Goal: Information Seeking & Learning: Learn about a topic

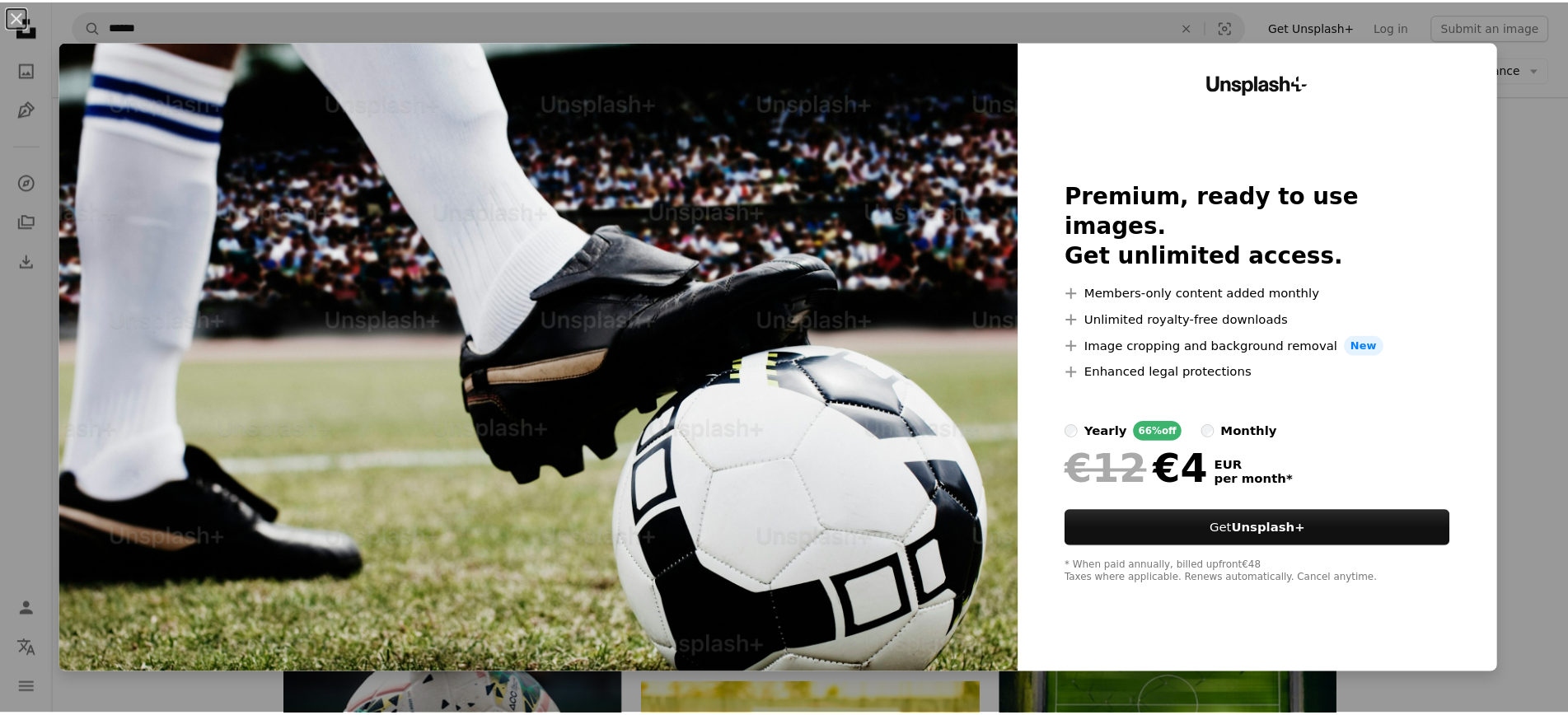
scroll to position [495, 0]
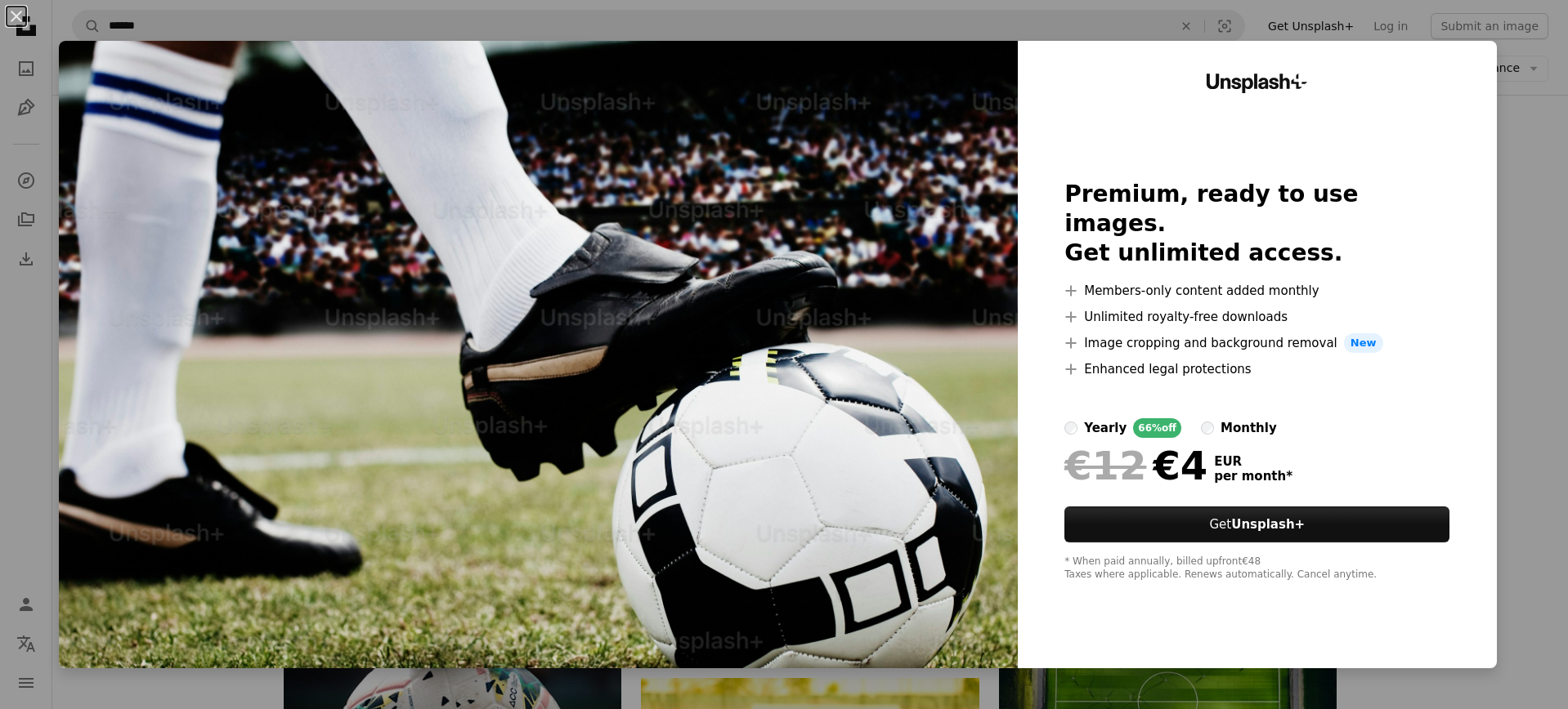
click at [1553, 138] on div "An X shape Unsplash+ Premium, ready to use images. Get unlimited access. A plus…" at bounding box center [784, 354] width 1568 height 709
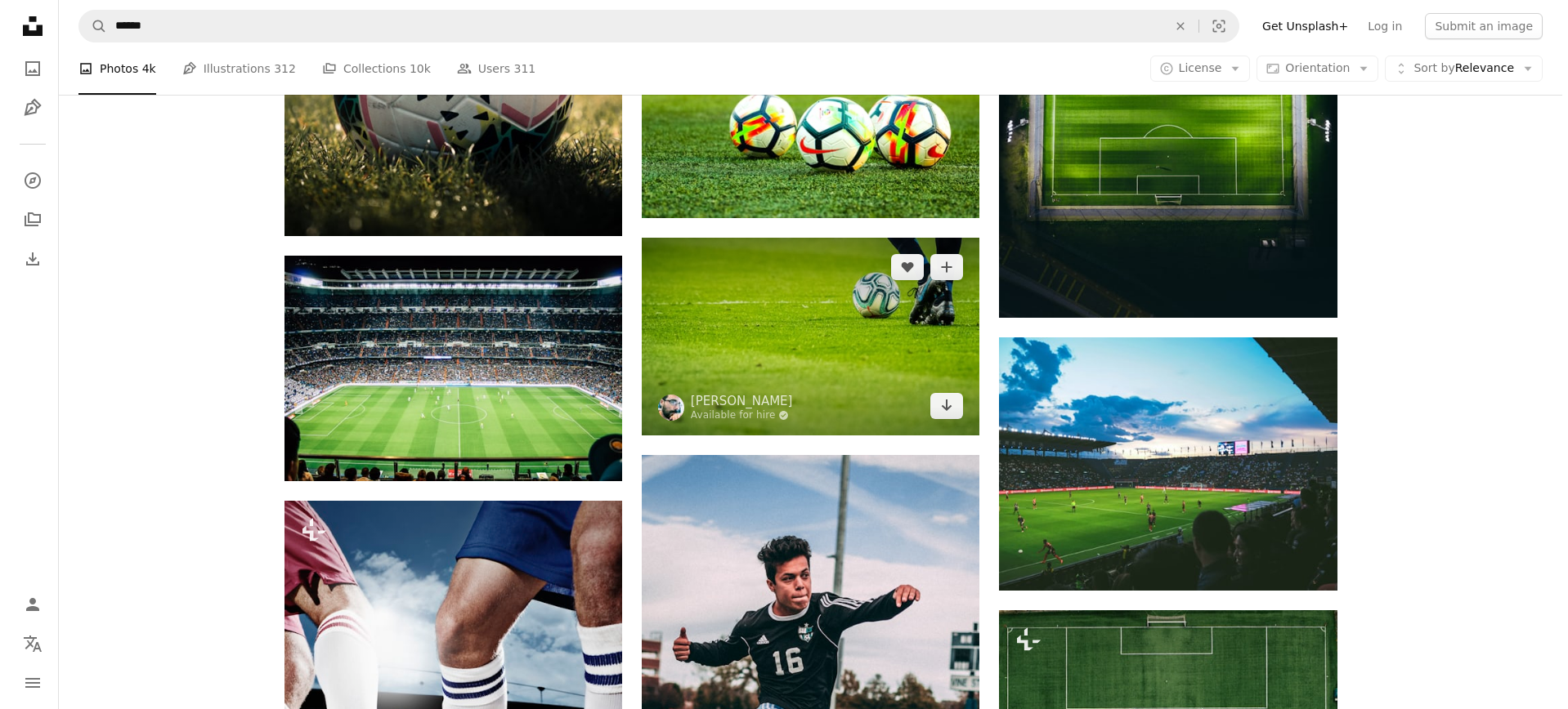
scroll to position [1275, 0]
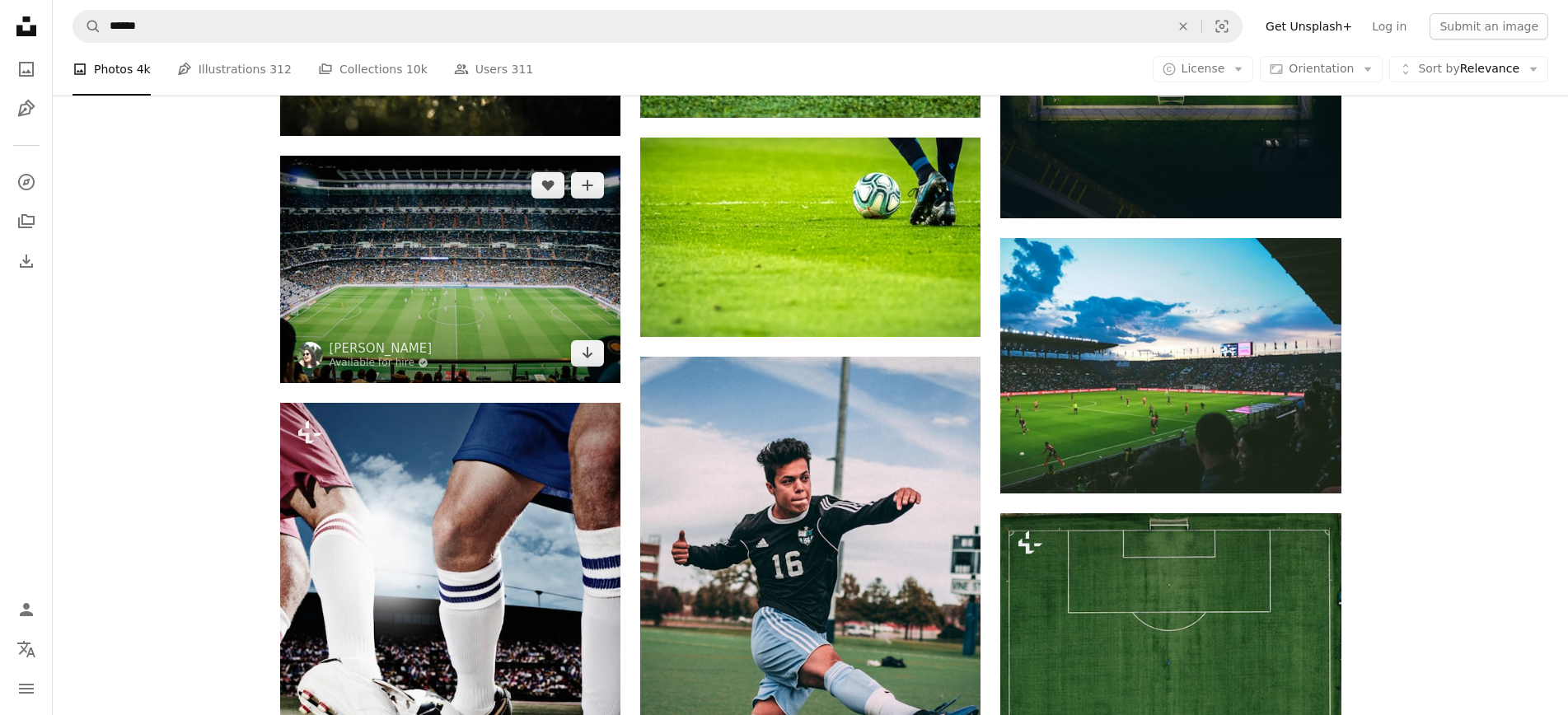
click at [465, 284] on img at bounding box center [451, 269] width 341 height 227
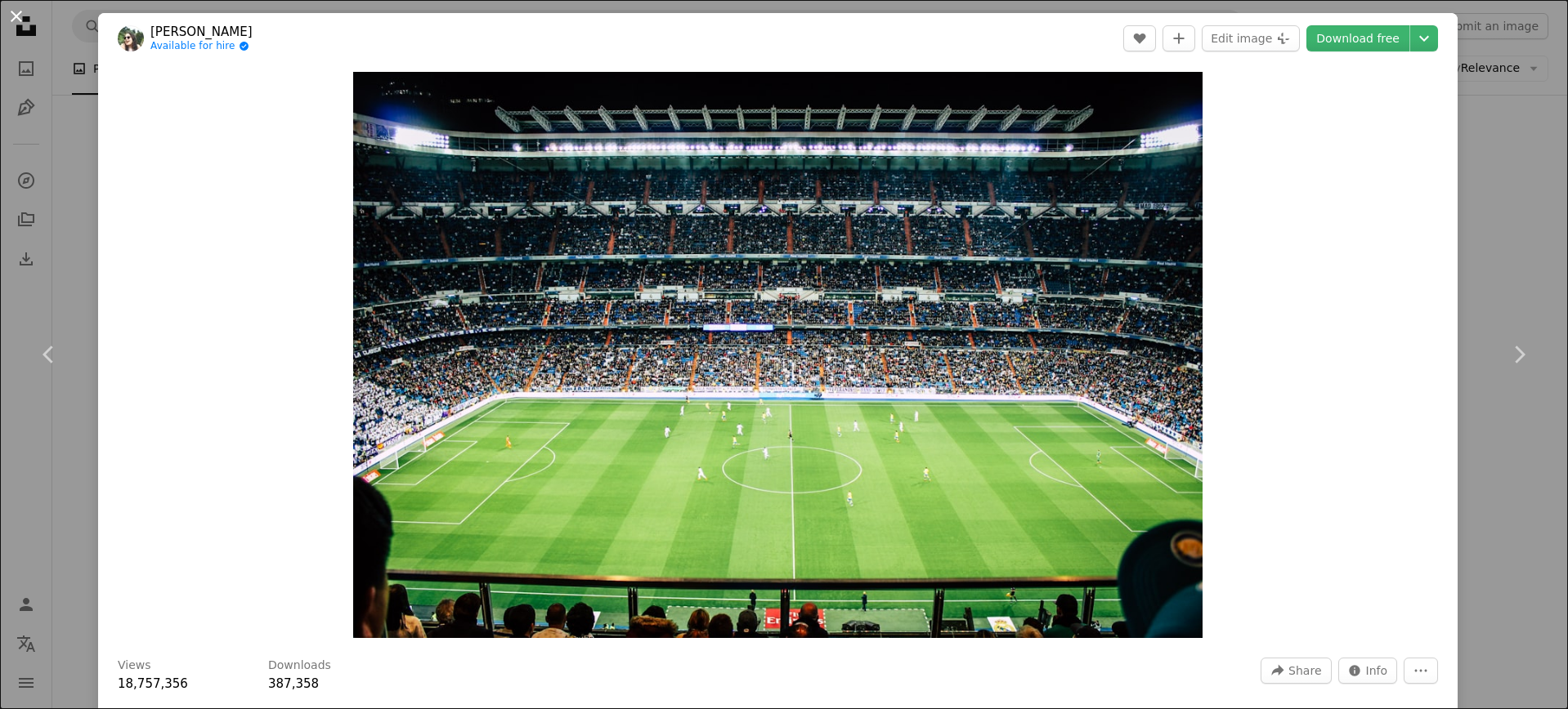
click at [14, 14] on button "An X shape" at bounding box center [16, 16] width 20 height 20
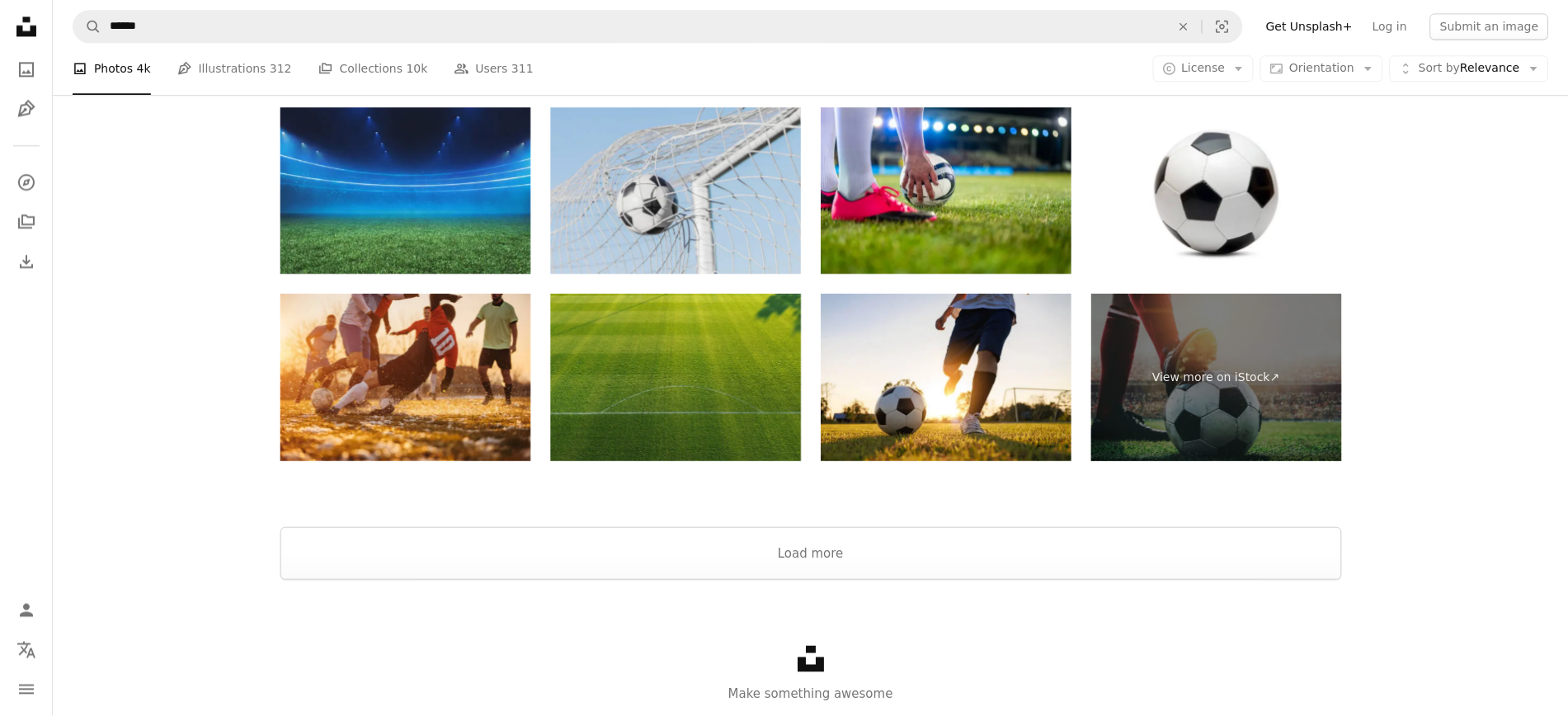
scroll to position [3680, 0]
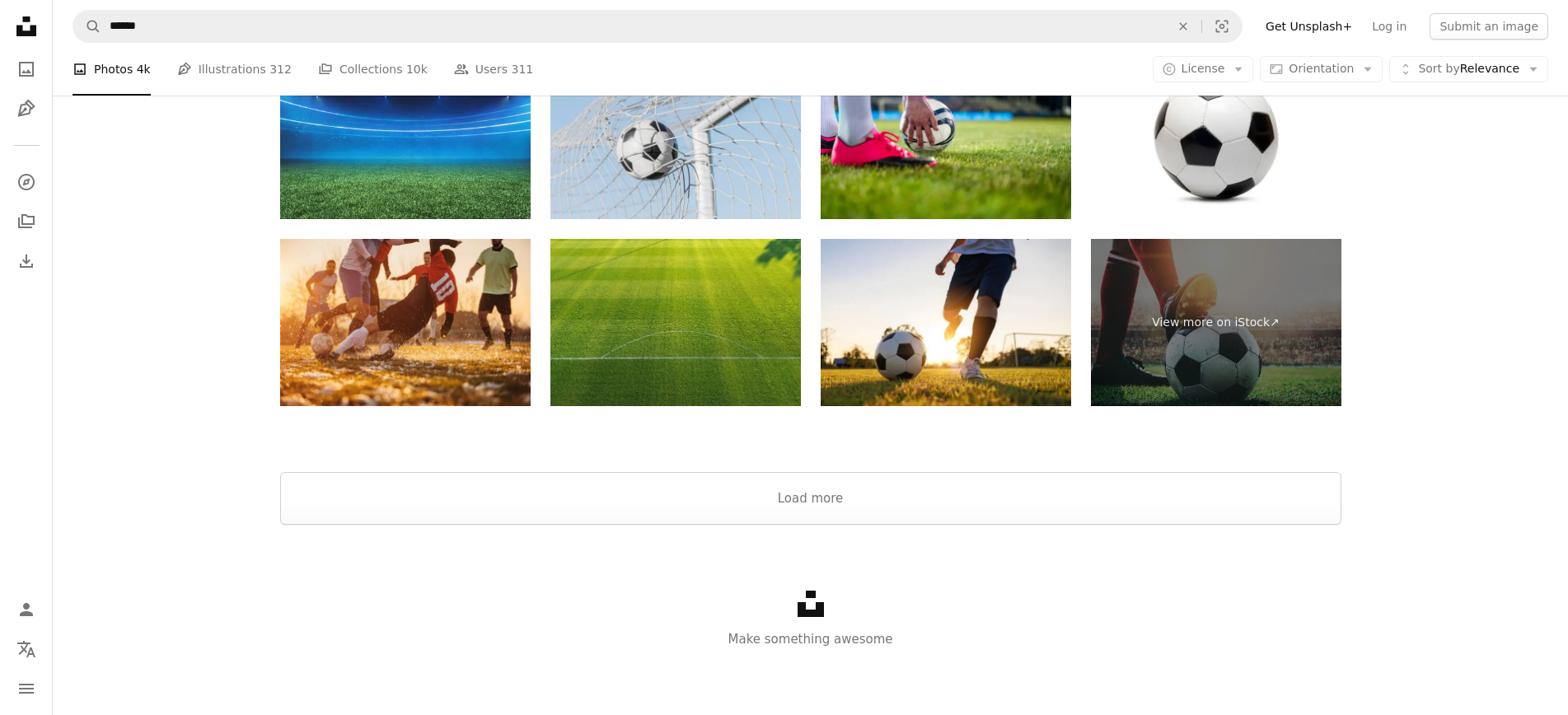
click at [737, 526] on div "Unsplash logo Make something awesome" at bounding box center [810, 619] width 1515 height 190
click at [791, 513] on button "Load more" at bounding box center [809, 498] width 1061 height 53
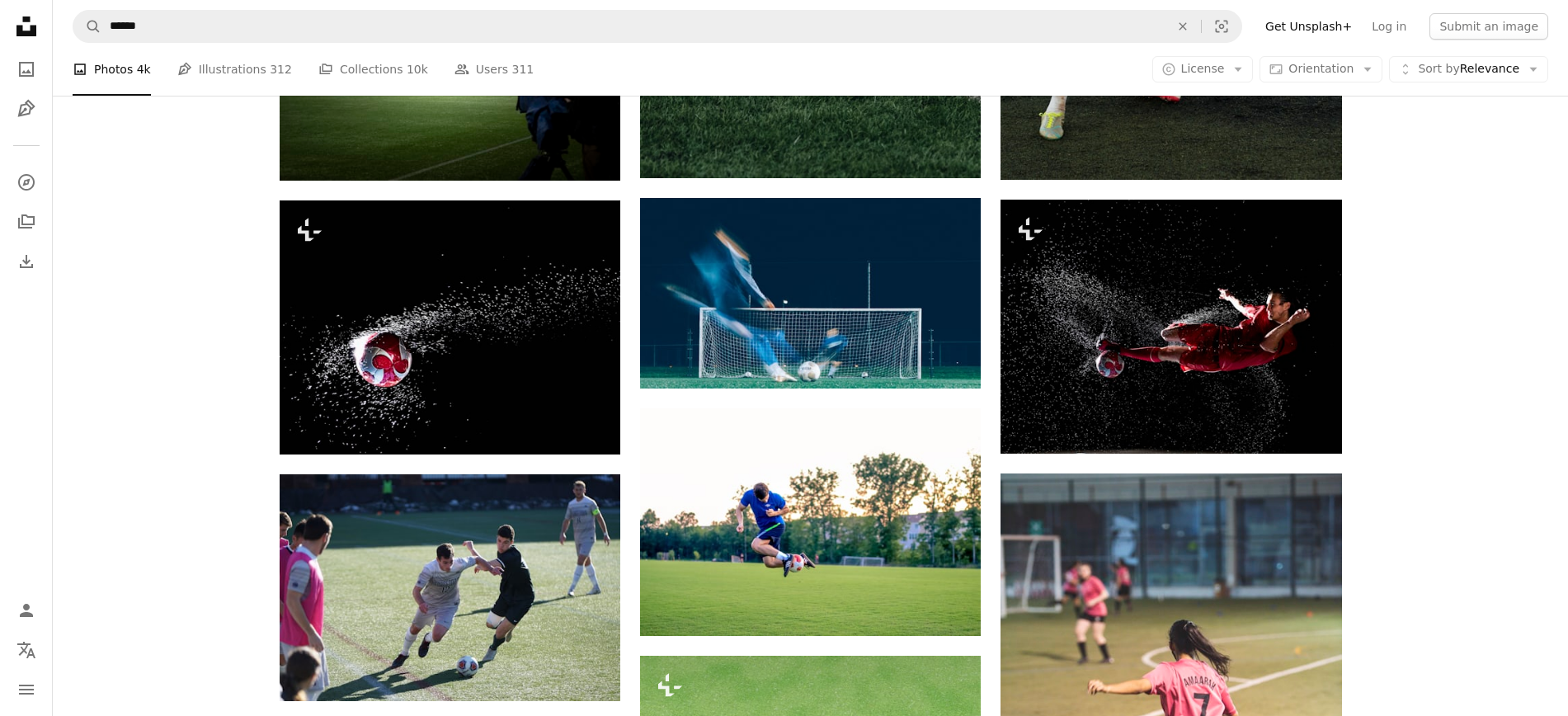
scroll to position [3140, 0]
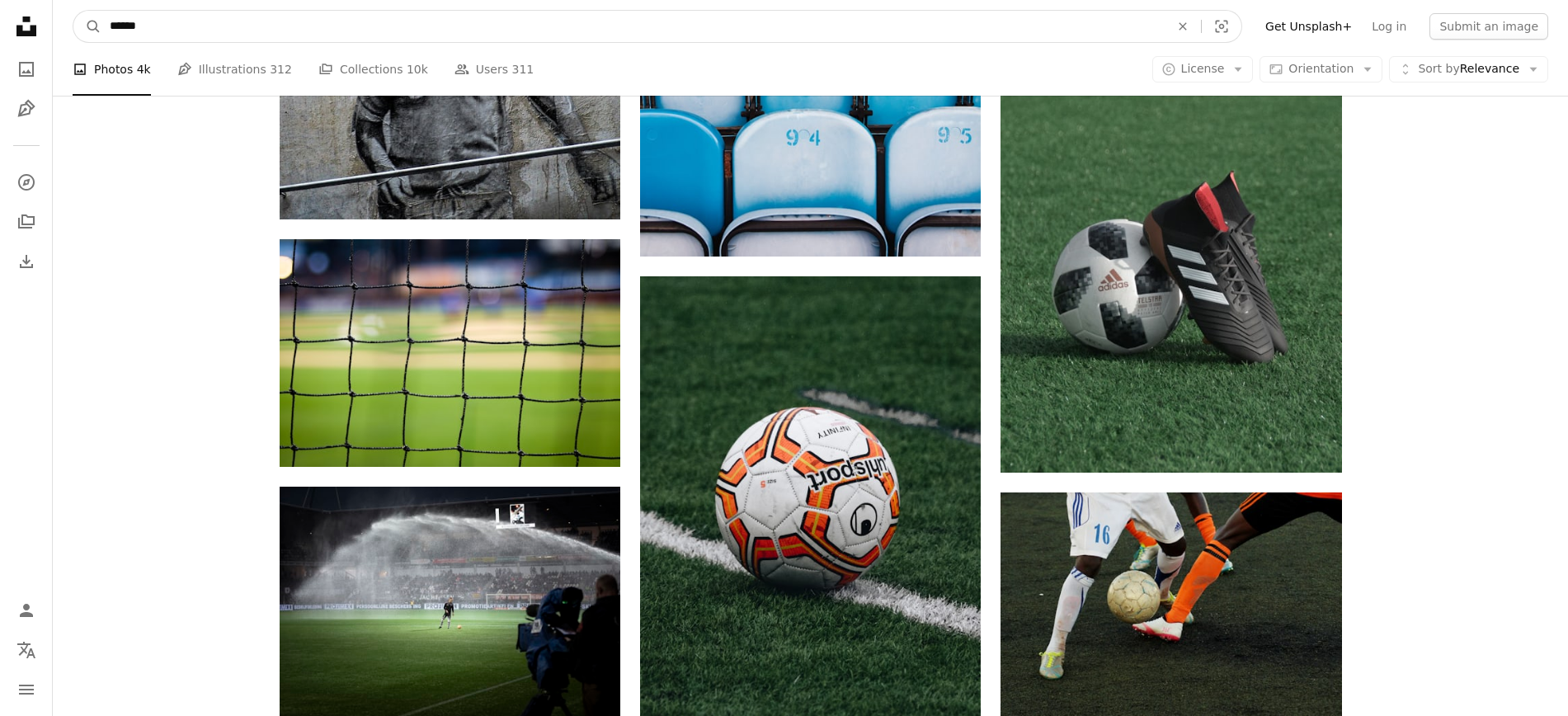
click at [203, 31] on input "******" at bounding box center [633, 26] width 1063 height 31
type input "**********"
click at [74, 11] on button "A magnifying glass" at bounding box center [88, 26] width 28 height 31
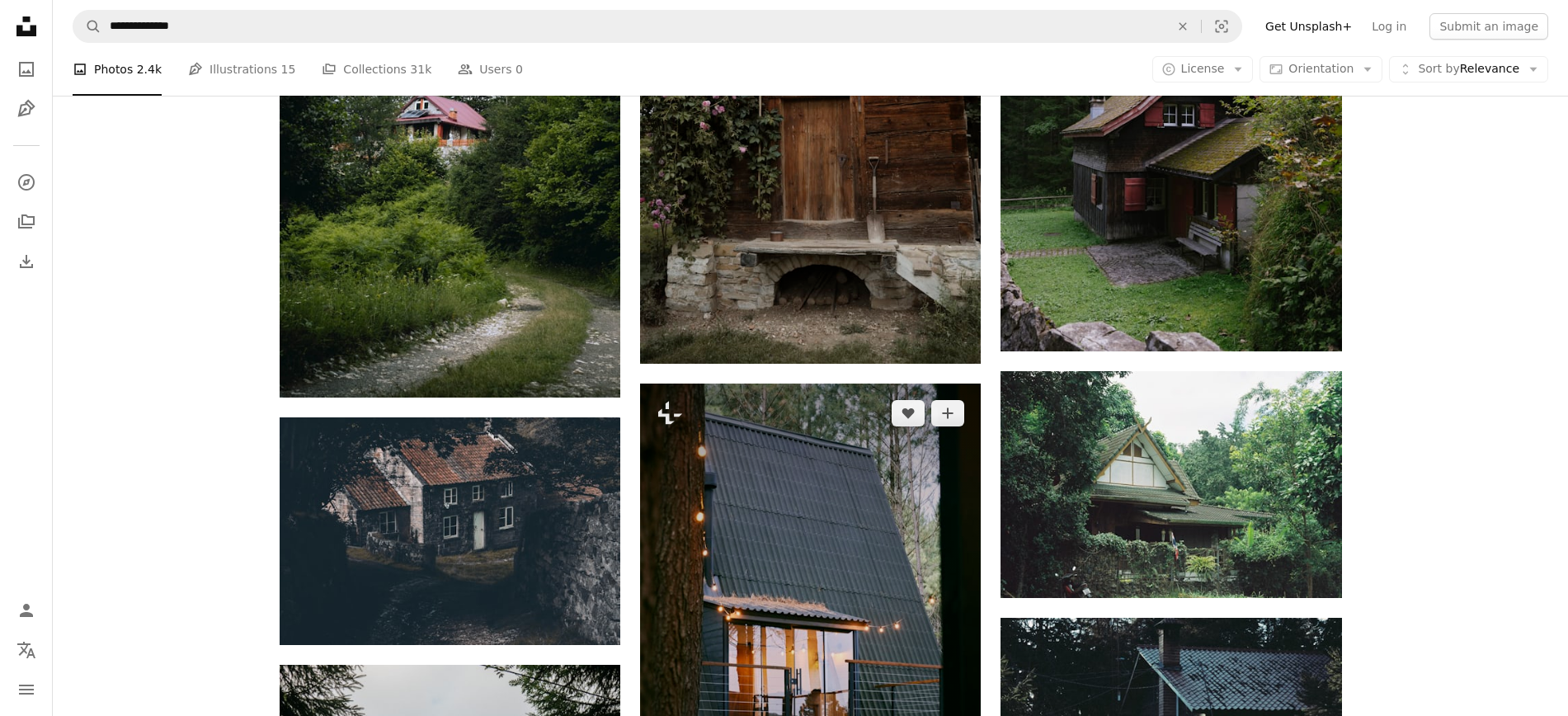
scroll to position [1386, 0]
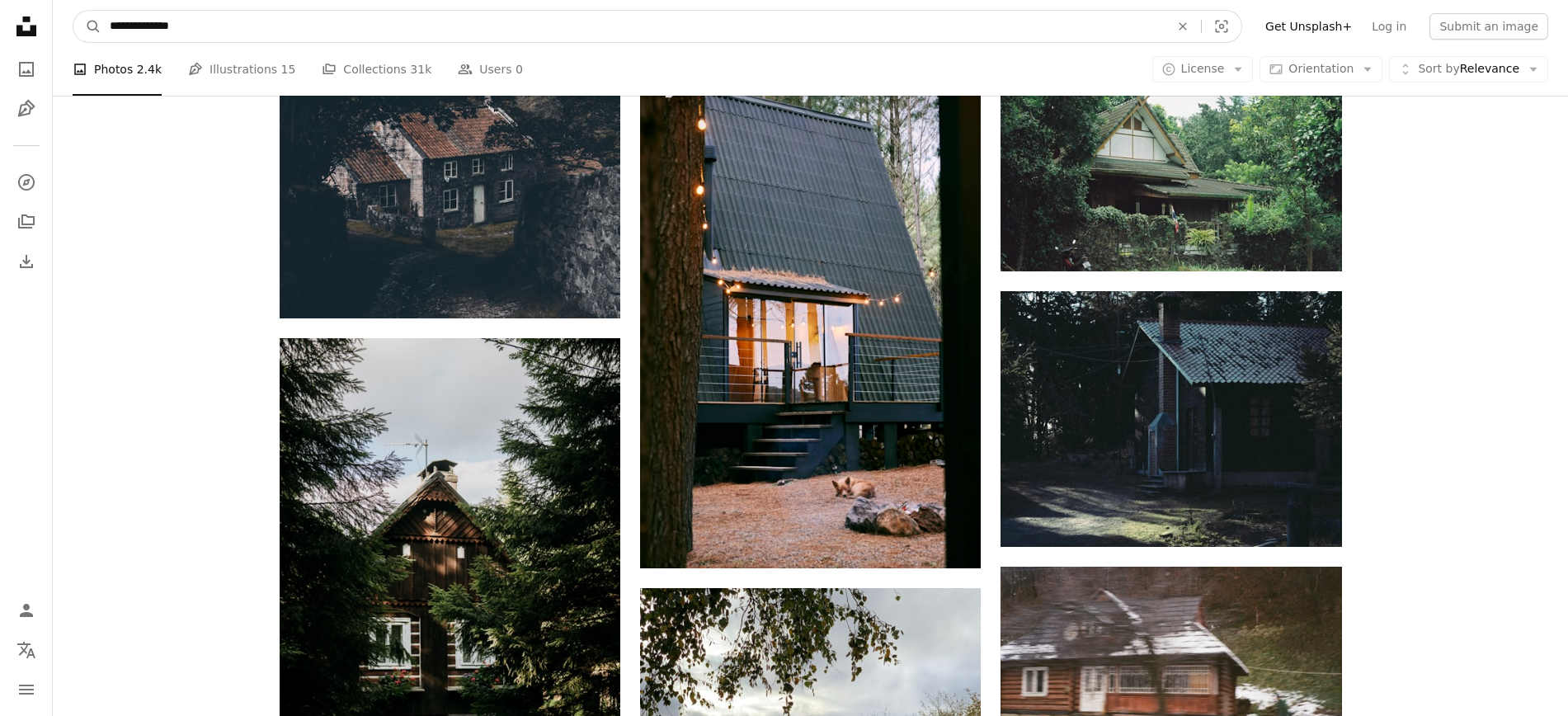
click at [211, 24] on input "**********" at bounding box center [633, 26] width 1063 height 31
type input "**********"
click button "A magnifying glass" at bounding box center [88, 26] width 28 height 31
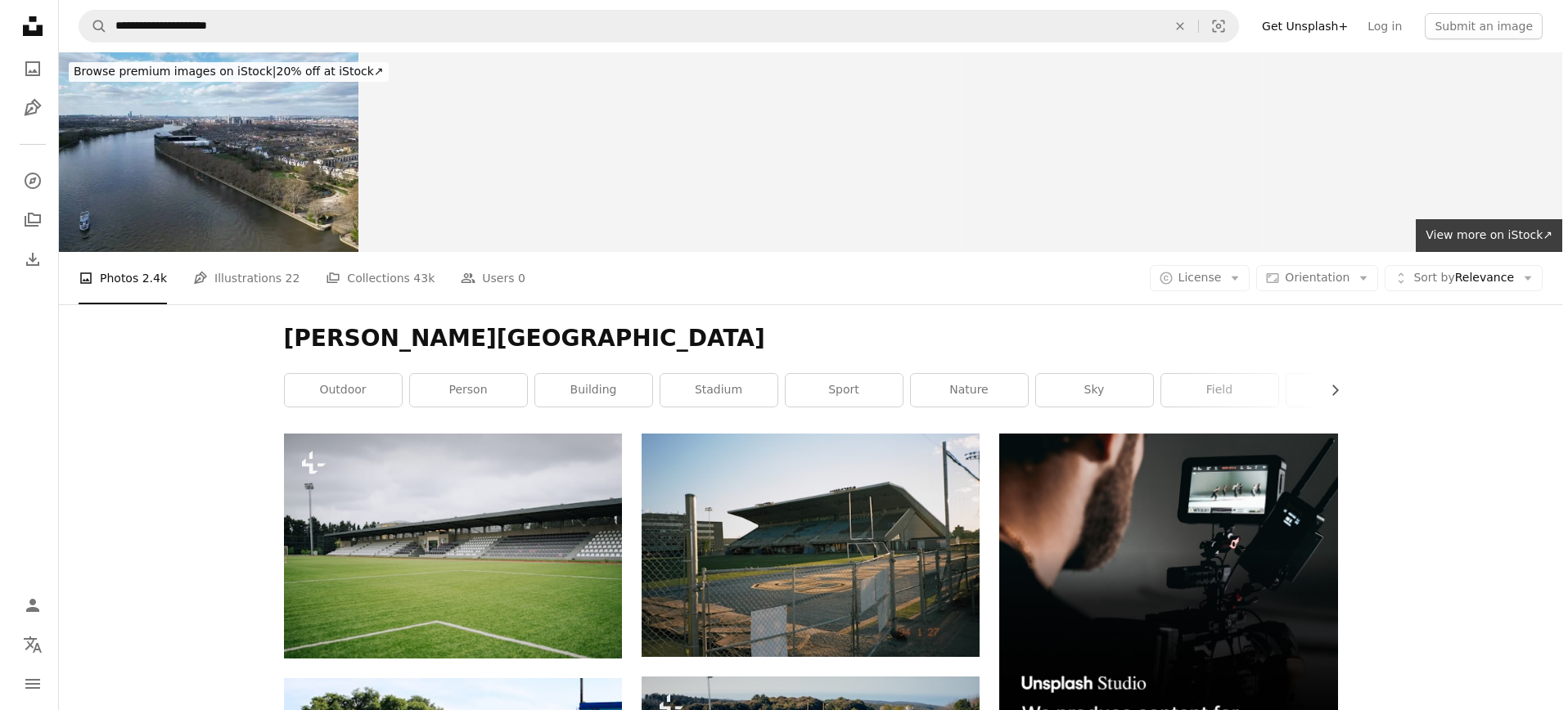
scroll to position [393, 0]
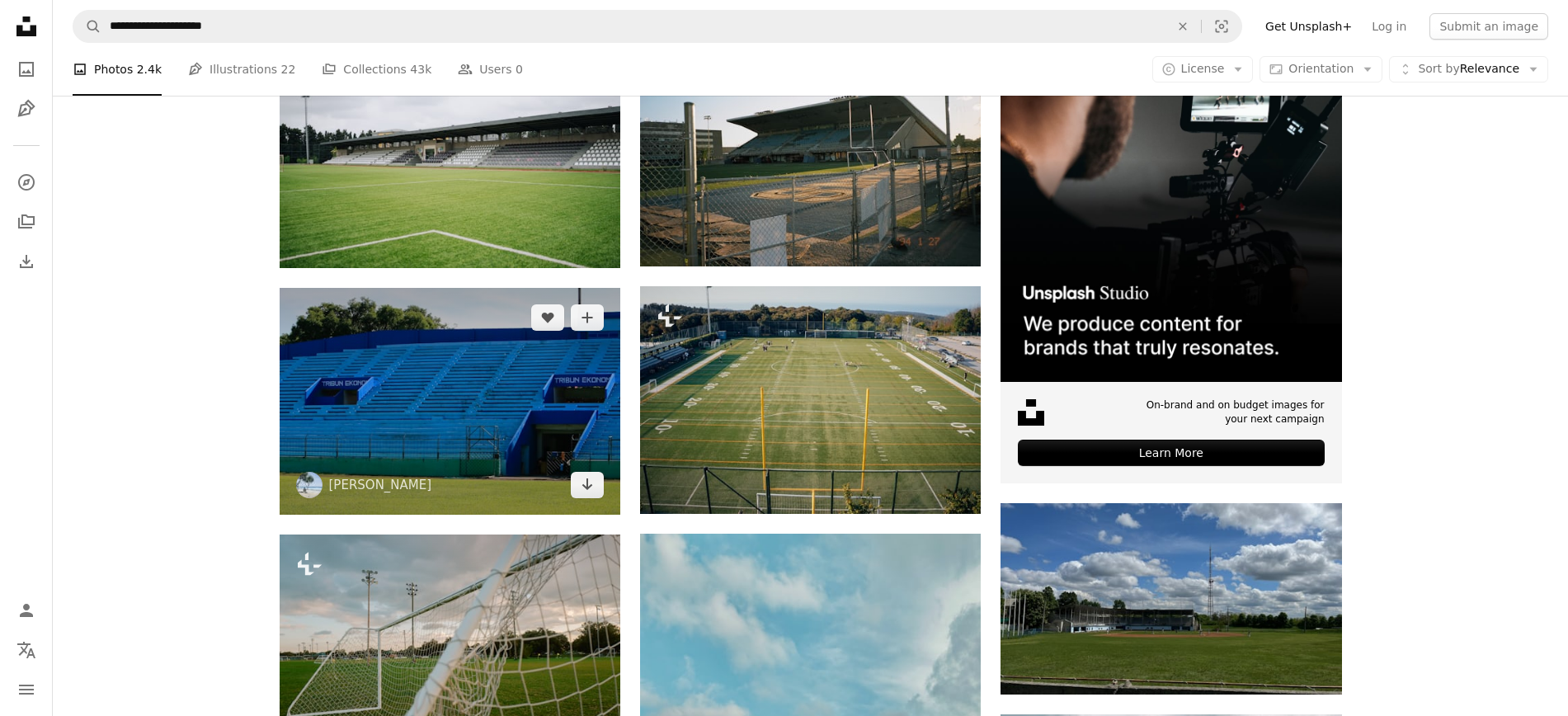
click at [437, 439] on img at bounding box center [450, 401] width 341 height 227
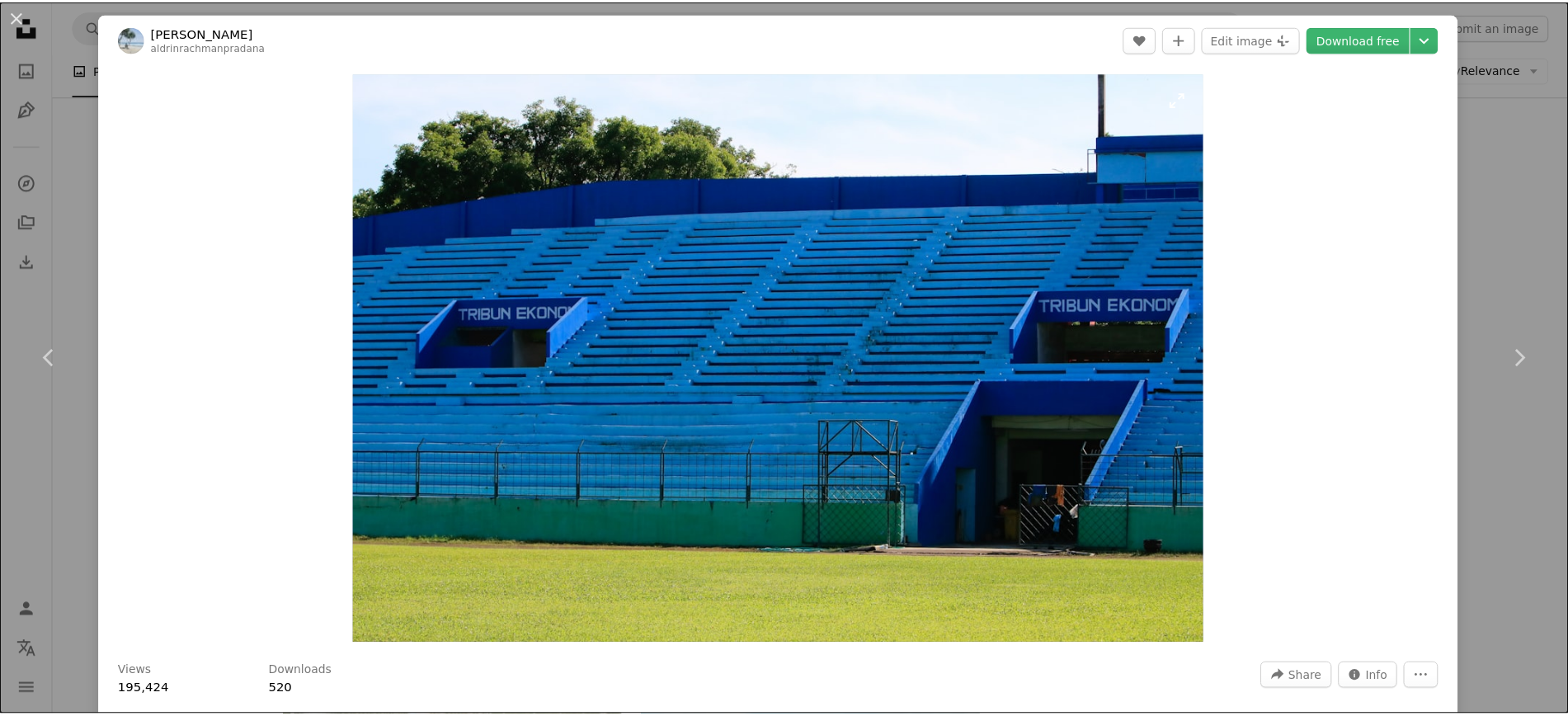
scroll to position [297, 0]
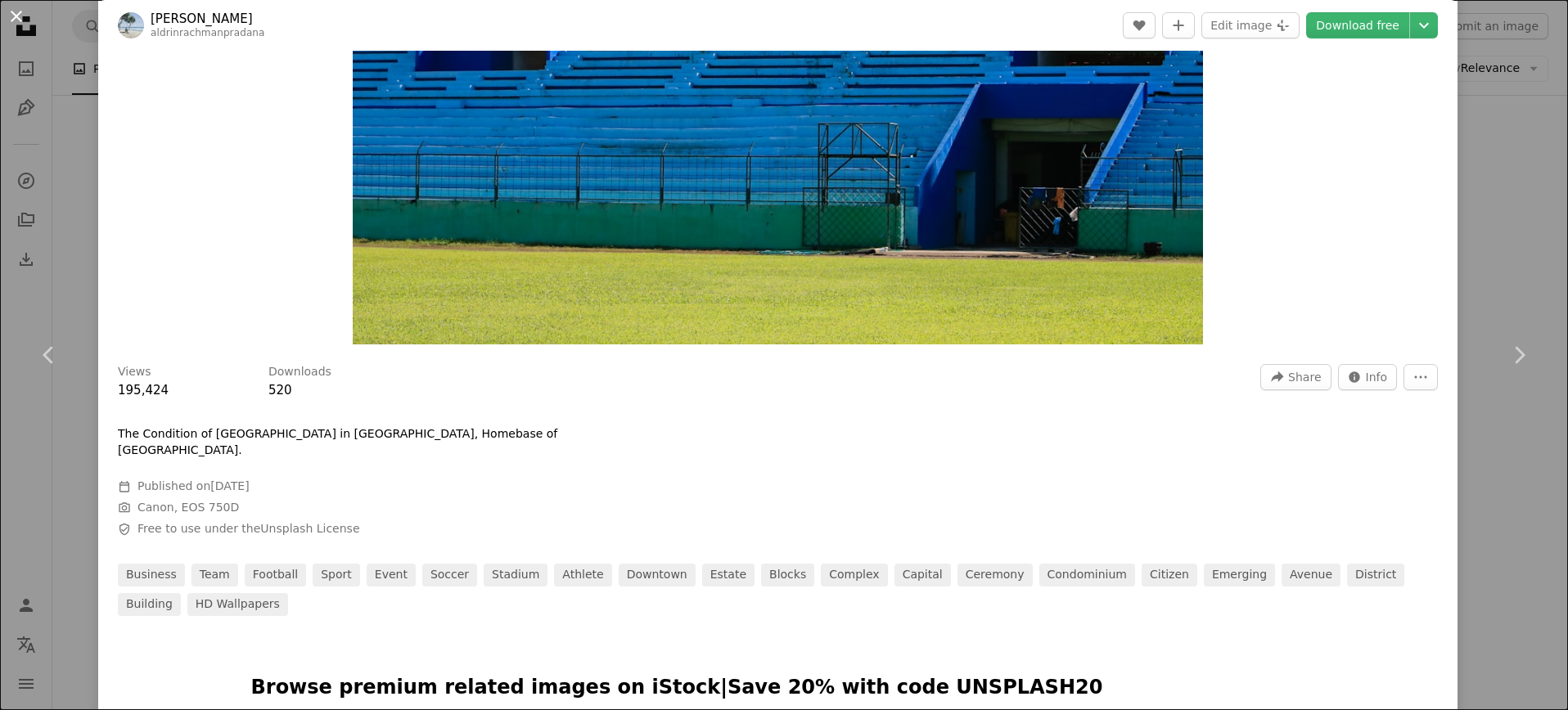
click at [24, 13] on button "An X shape" at bounding box center [16, 16] width 20 height 20
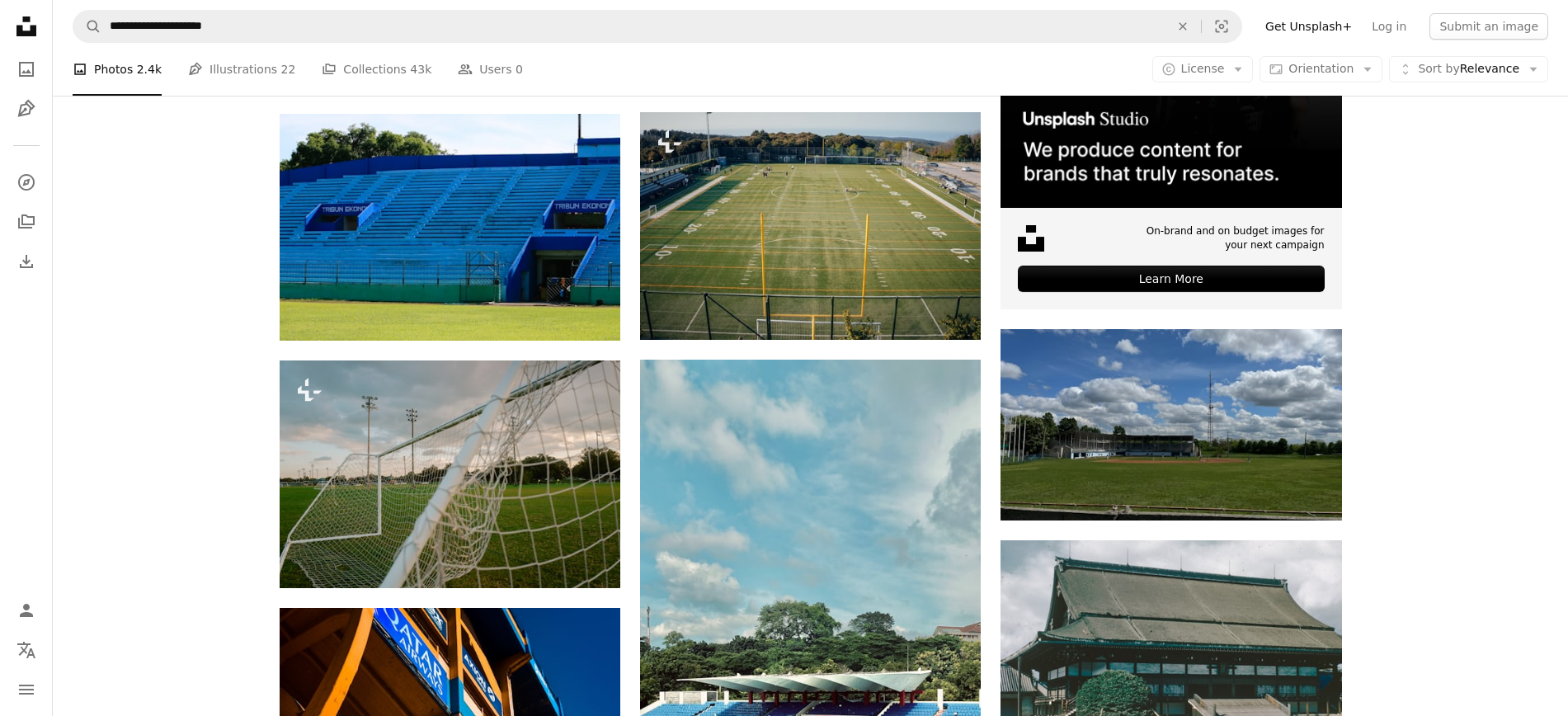
scroll to position [297, 0]
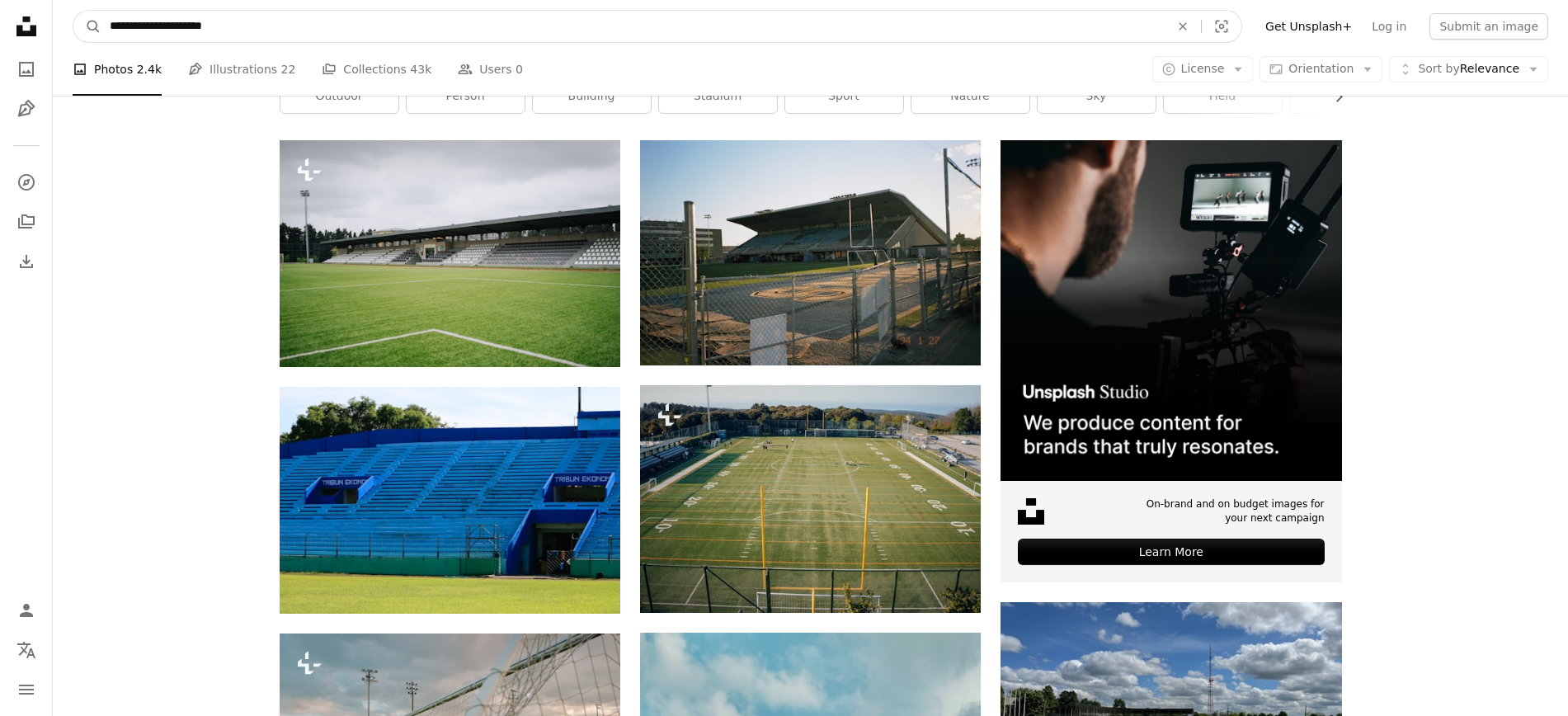
click at [248, 31] on input "**********" at bounding box center [633, 26] width 1063 height 31
type input "******"
click at [74, 11] on button "A magnifying glass" at bounding box center [88, 26] width 28 height 31
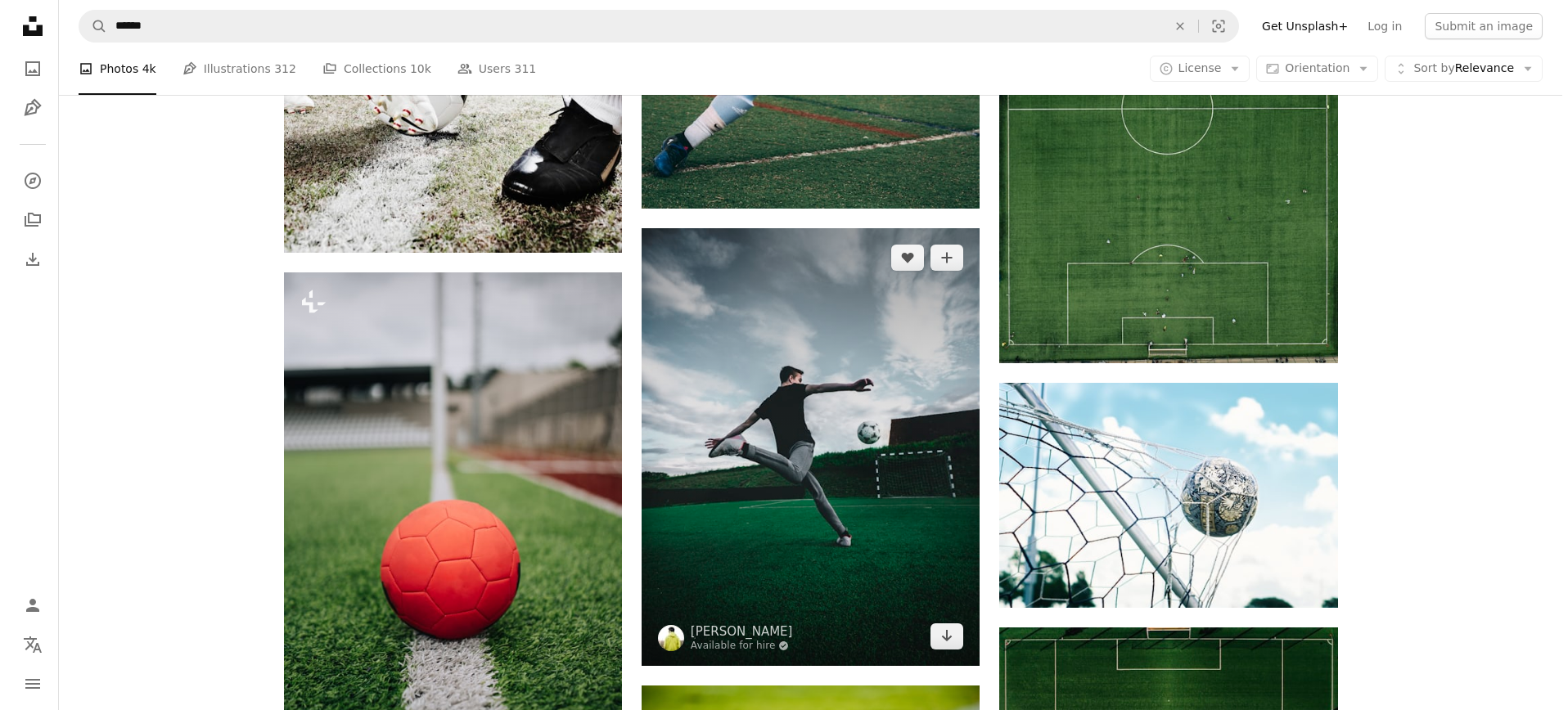
scroll to position [1964, 0]
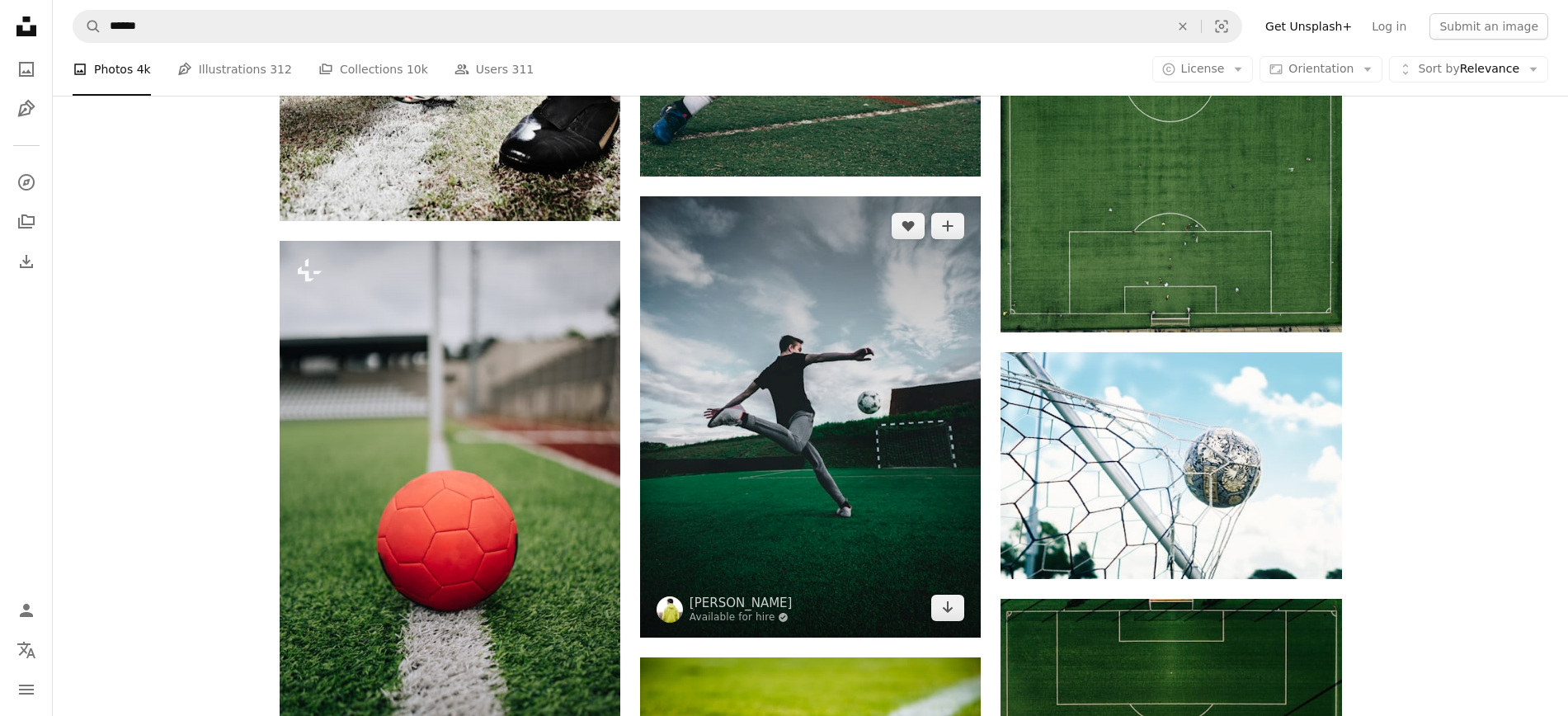
click at [791, 360] on img at bounding box center [810, 417] width 341 height 441
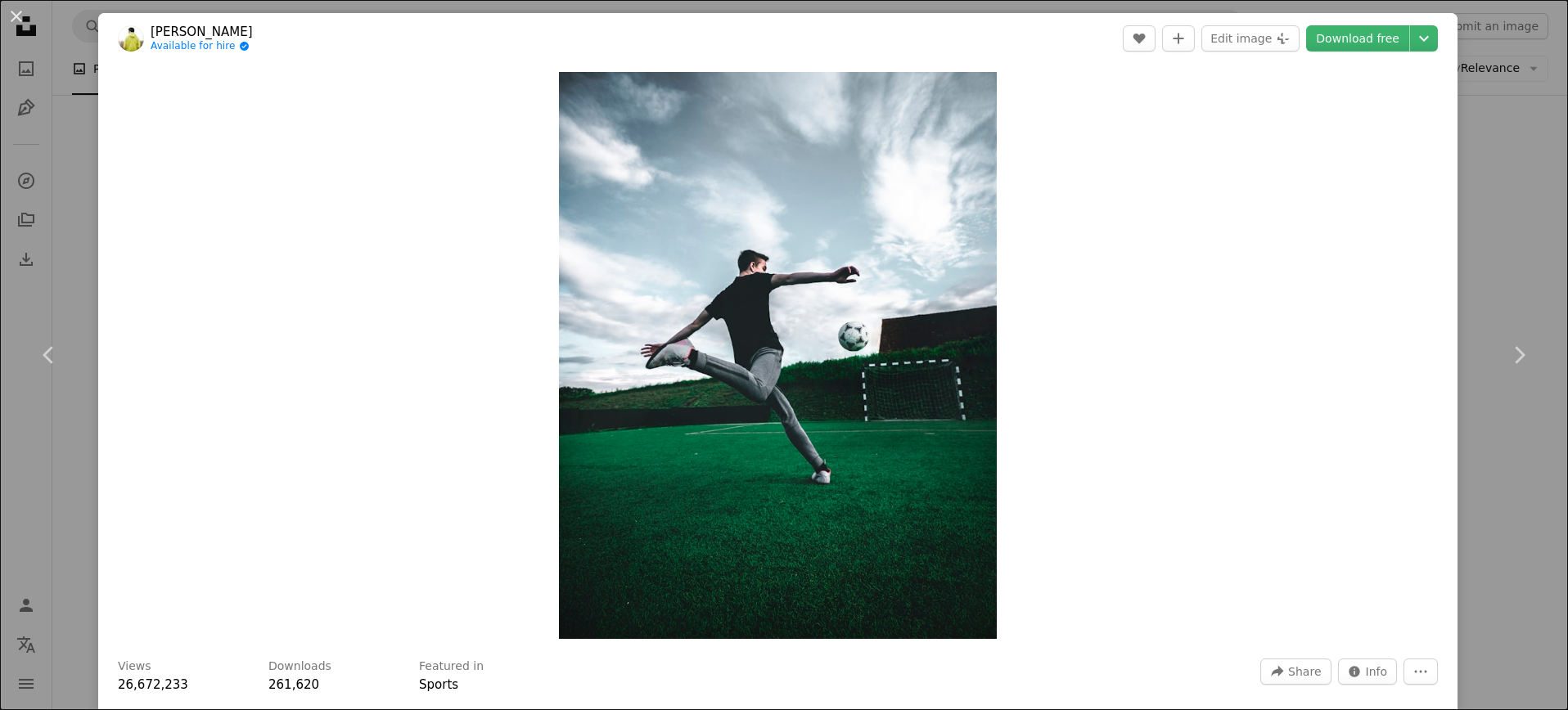
click at [24, 9] on button "An X shape" at bounding box center [16, 16] width 20 height 20
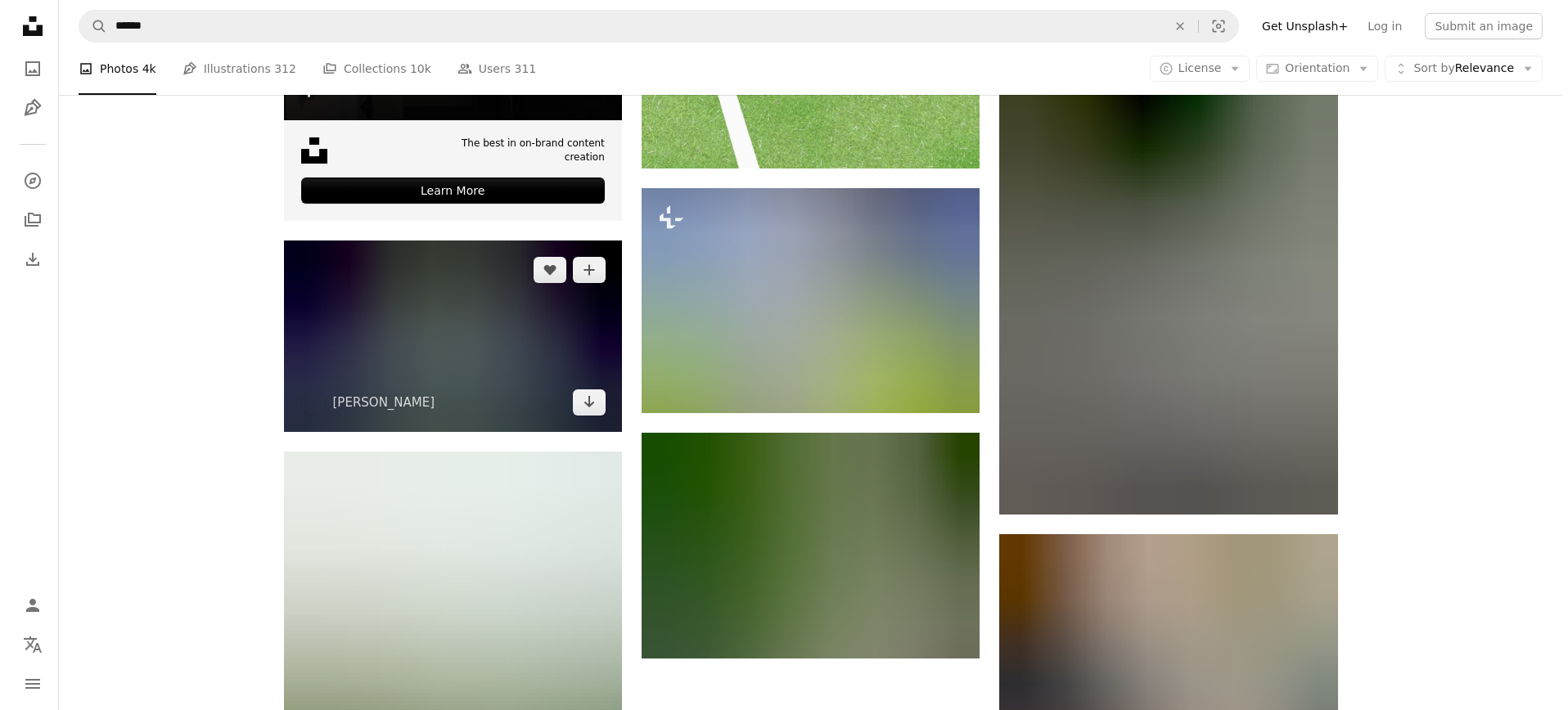
scroll to position [4518, 0]
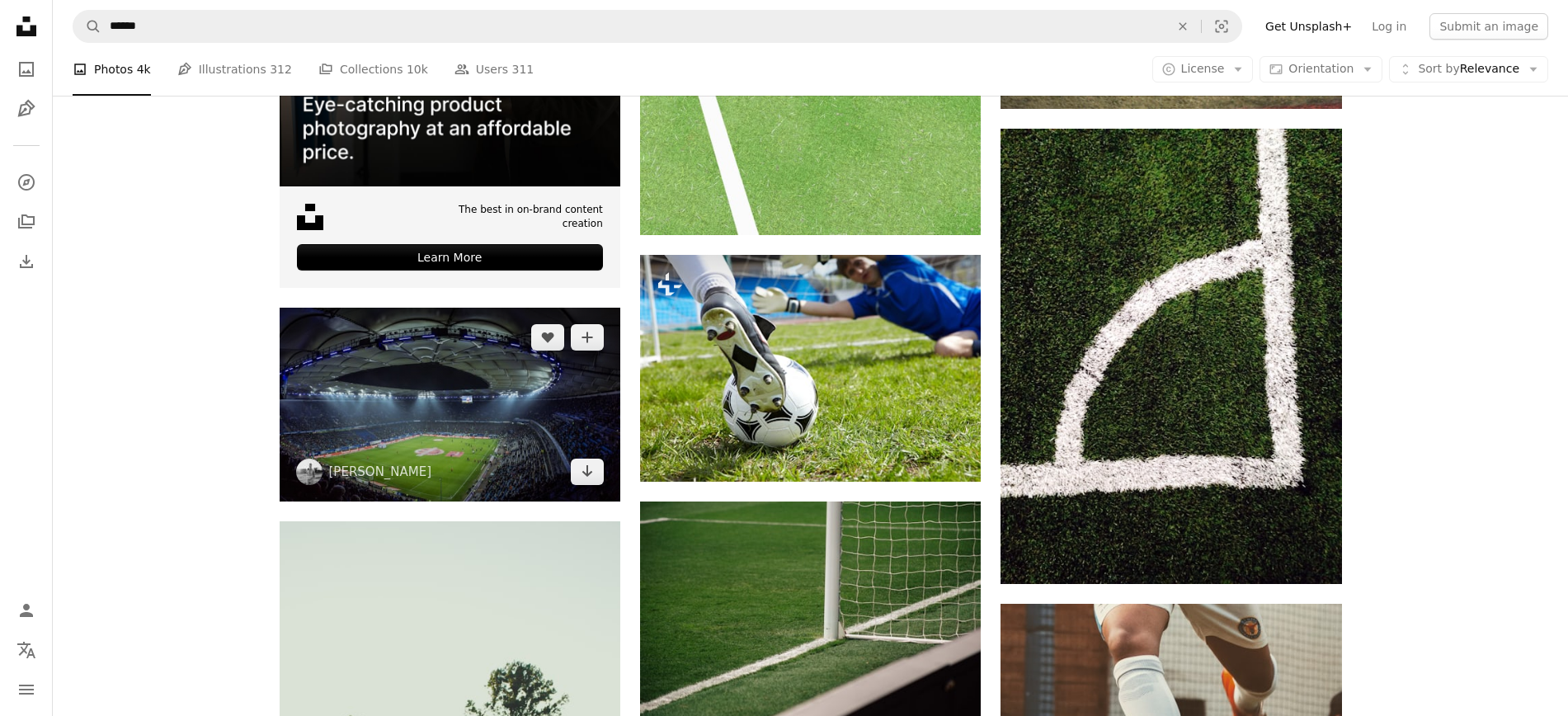
click at [439, 394] on img at bounding box center [450, 405] width 341 height 194
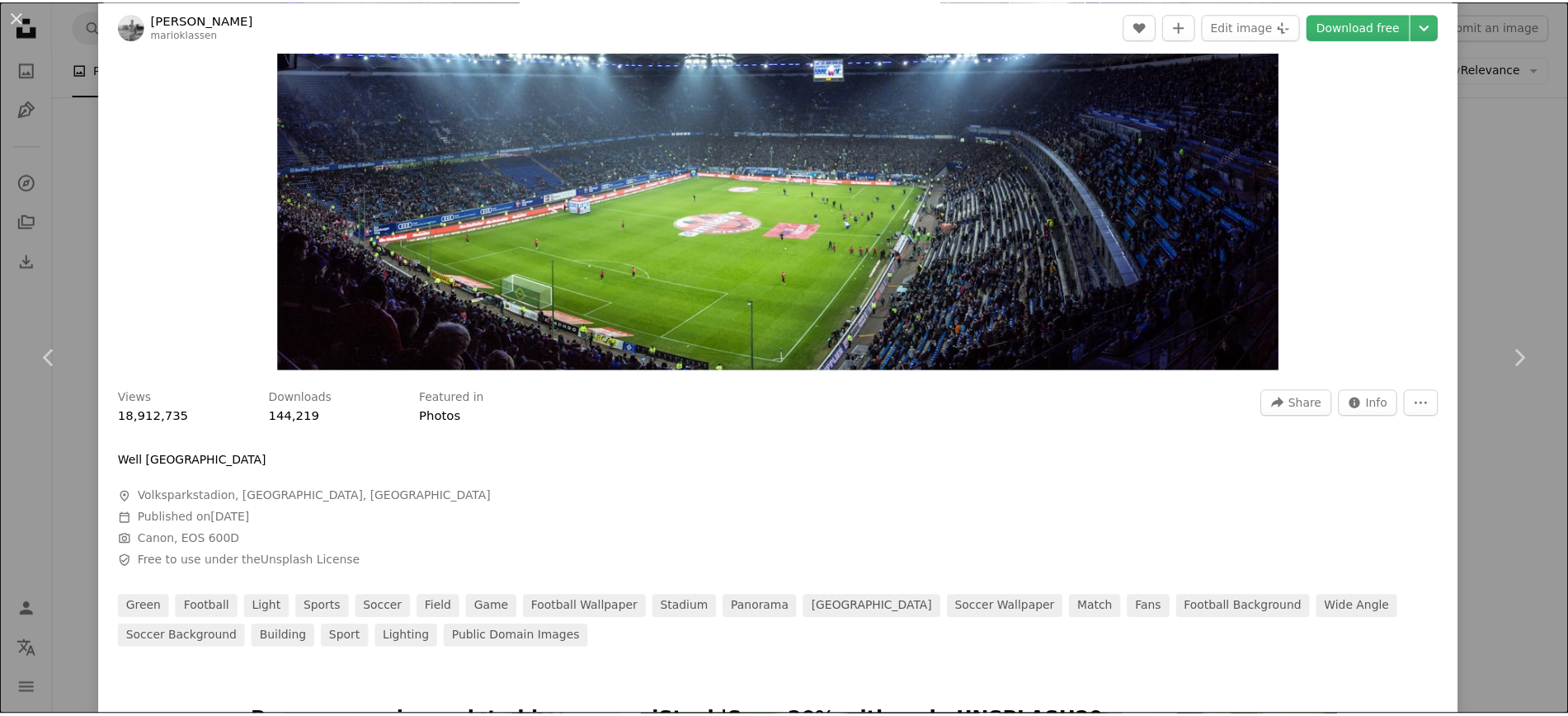
scroll to position [396, 0]
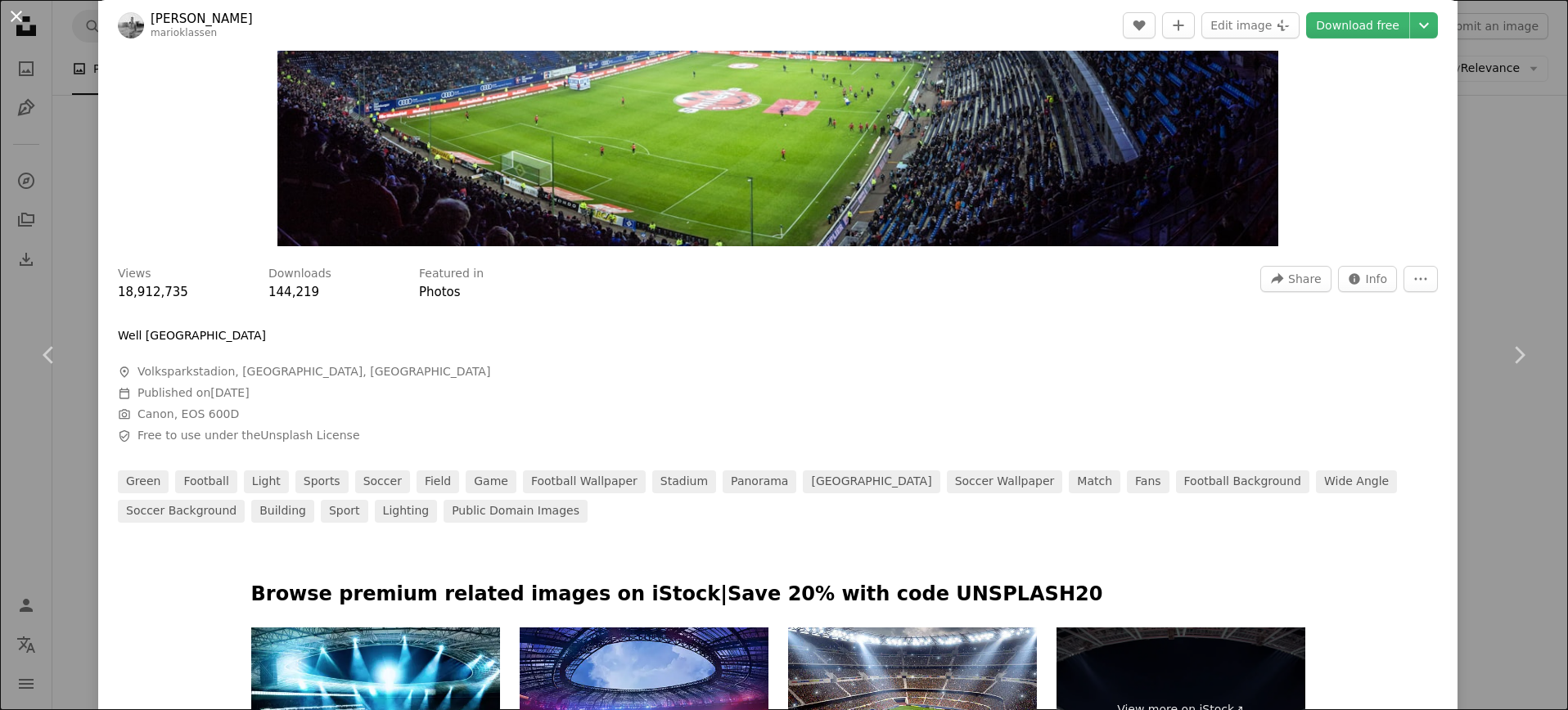
click at [14, 14] on button "An X shape" at bounding box center [16, 16] width 20 height 20
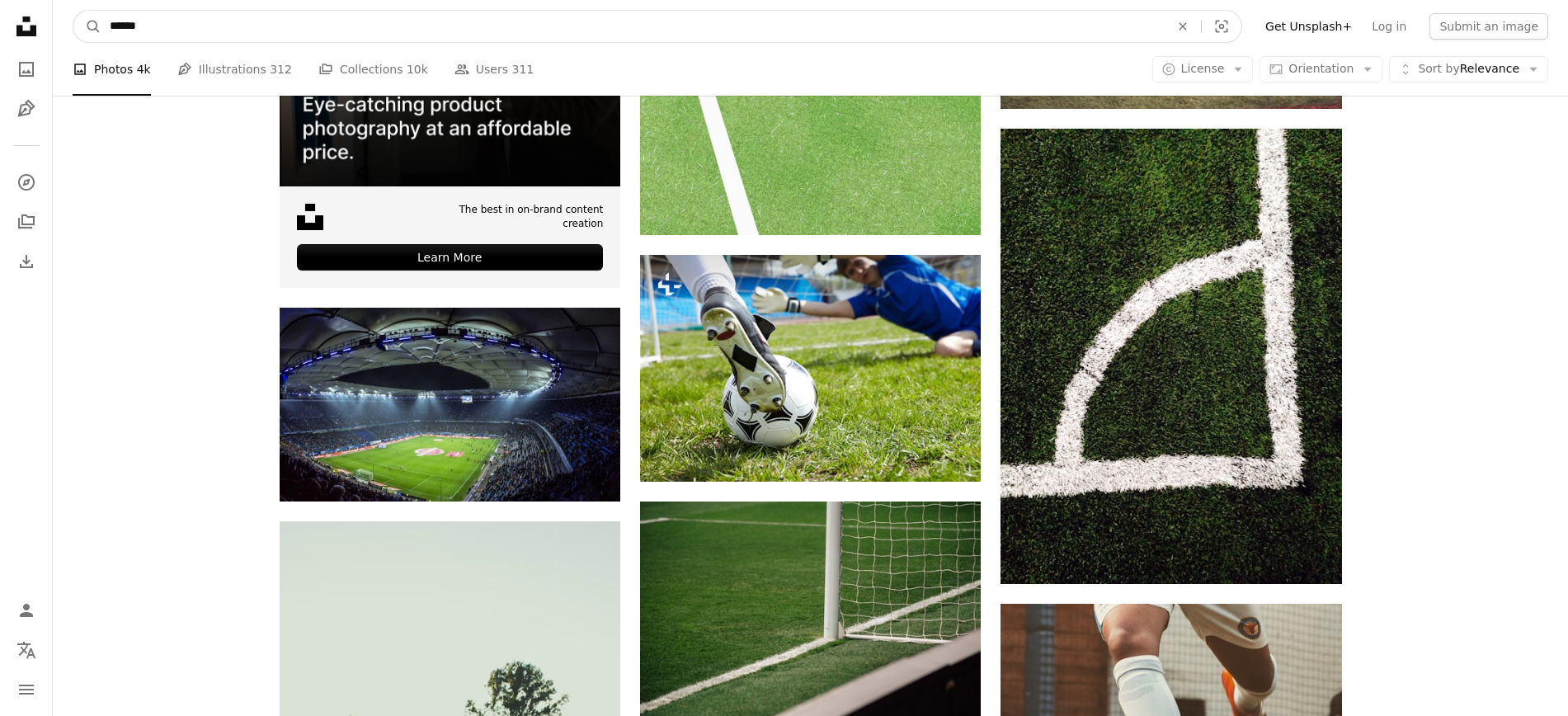
click at [221, 14] on input "******" at bounding box center [633, 26] width 1063 height 31
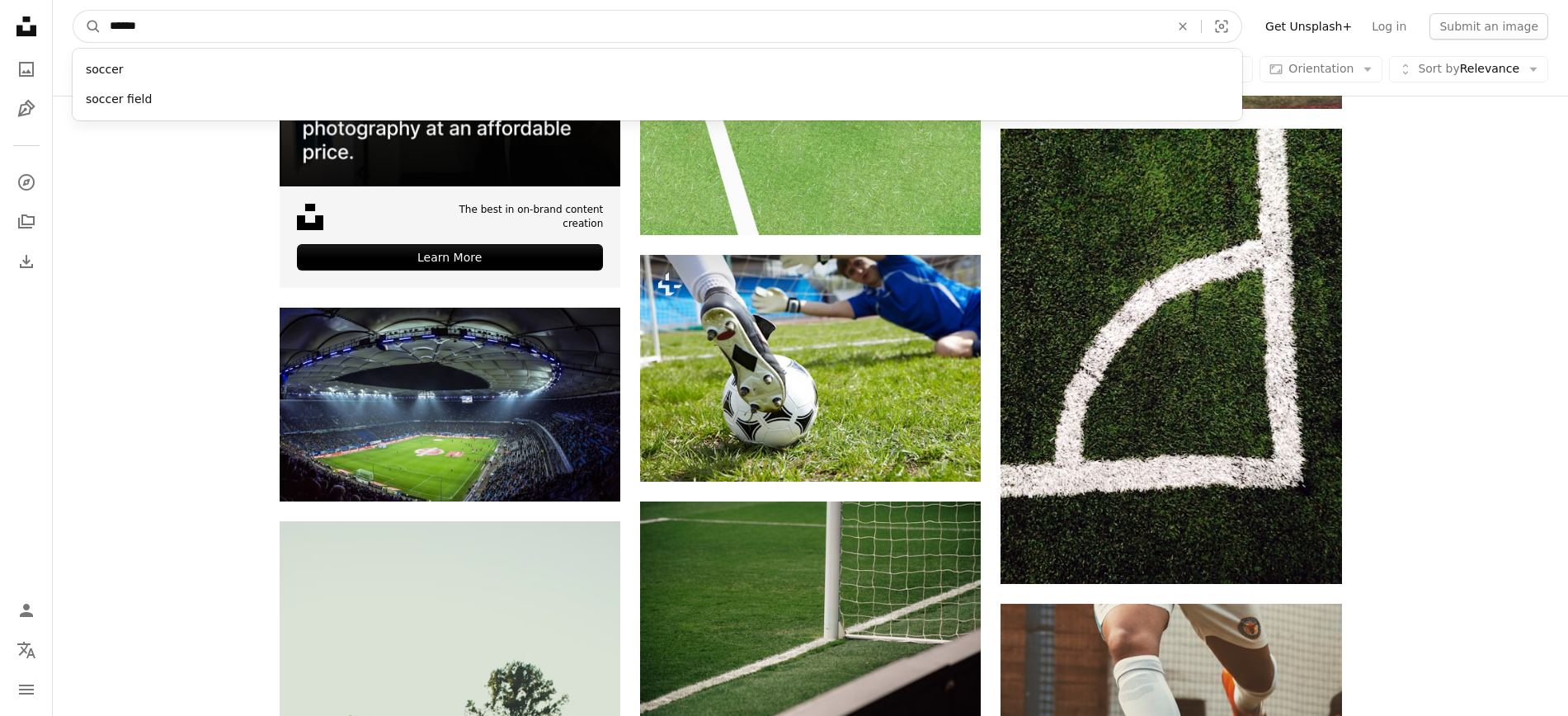
click at [221, 14] on input "******" at bounding box center [633, 26] width 1063 height 31
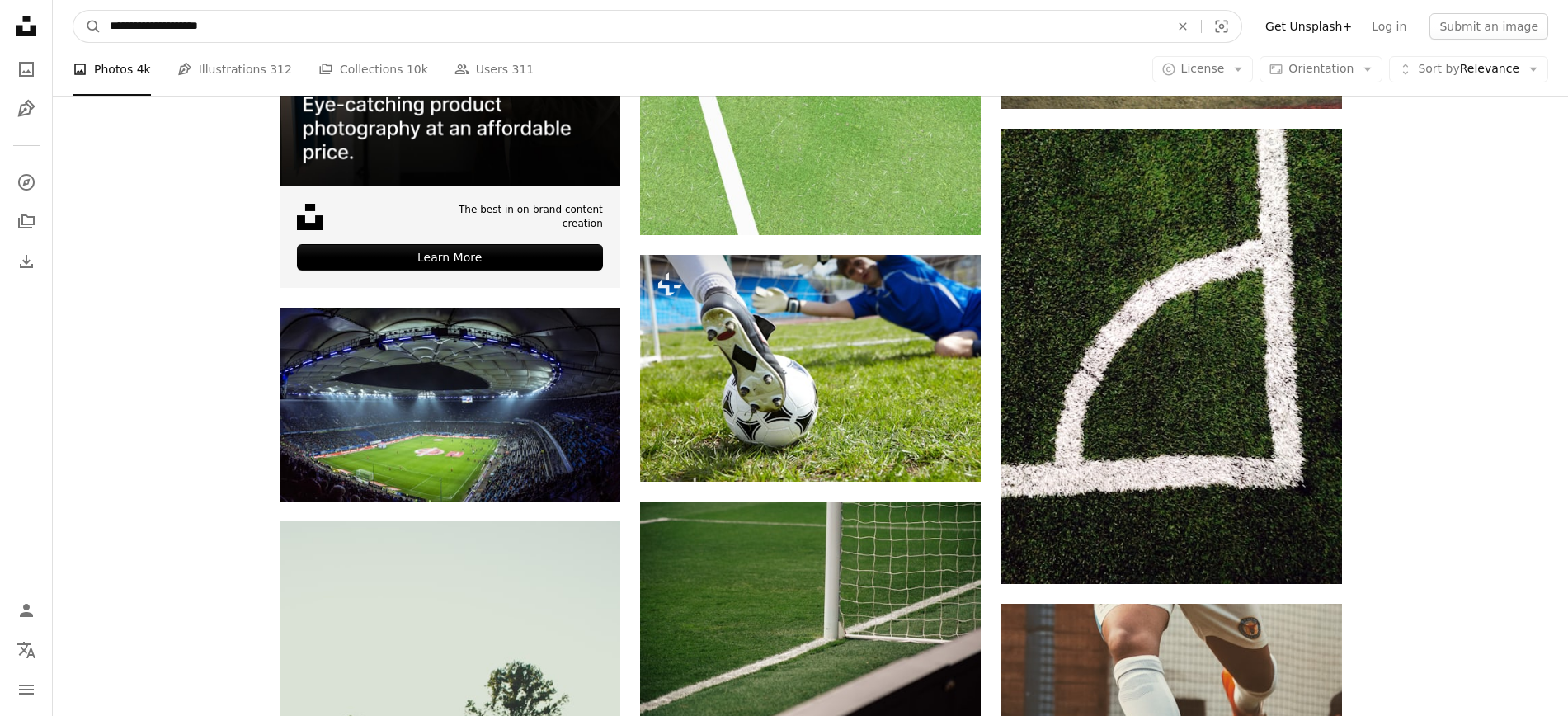
type input "**********"
click button "A magnifying glass" at bounding box center [88, 26] width 28 height 31
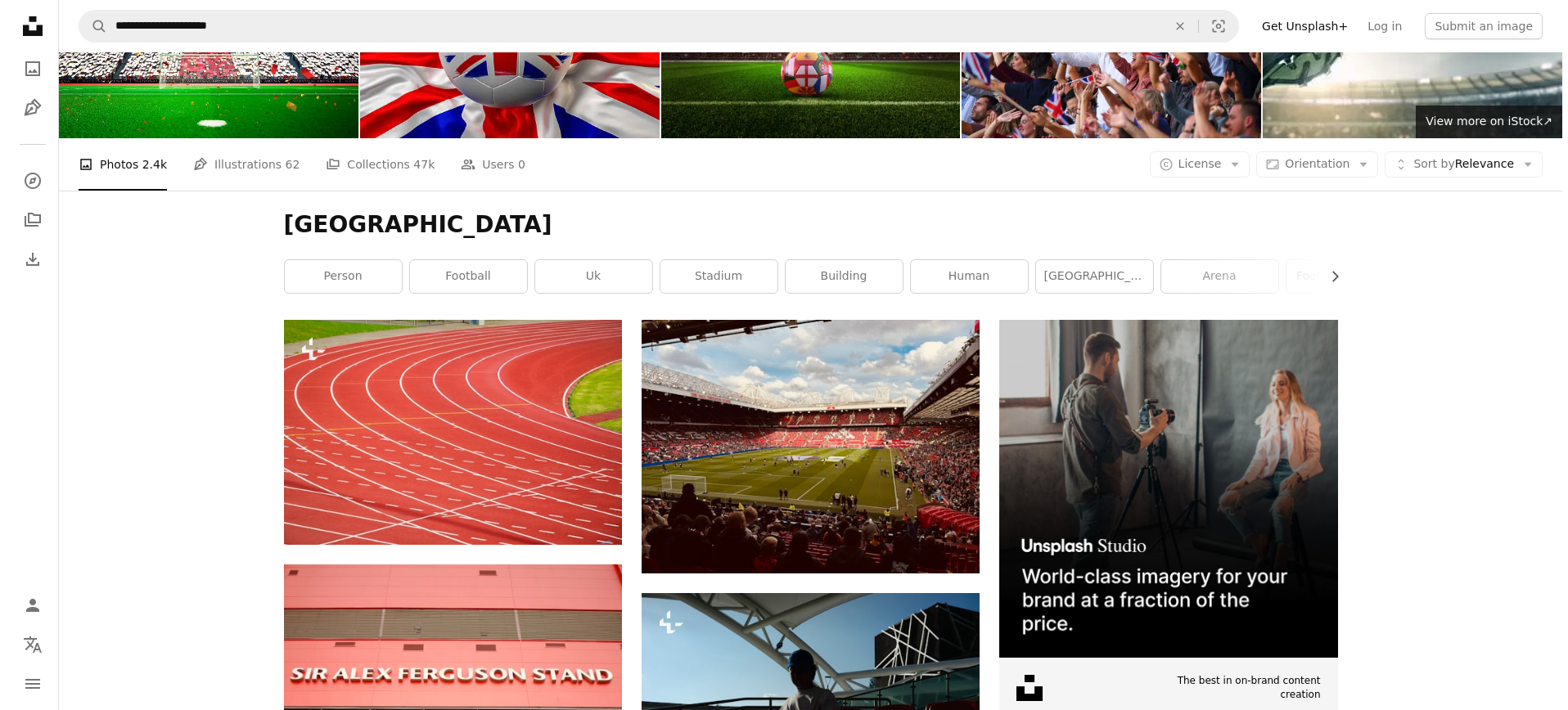
scroll to position [196, 0]
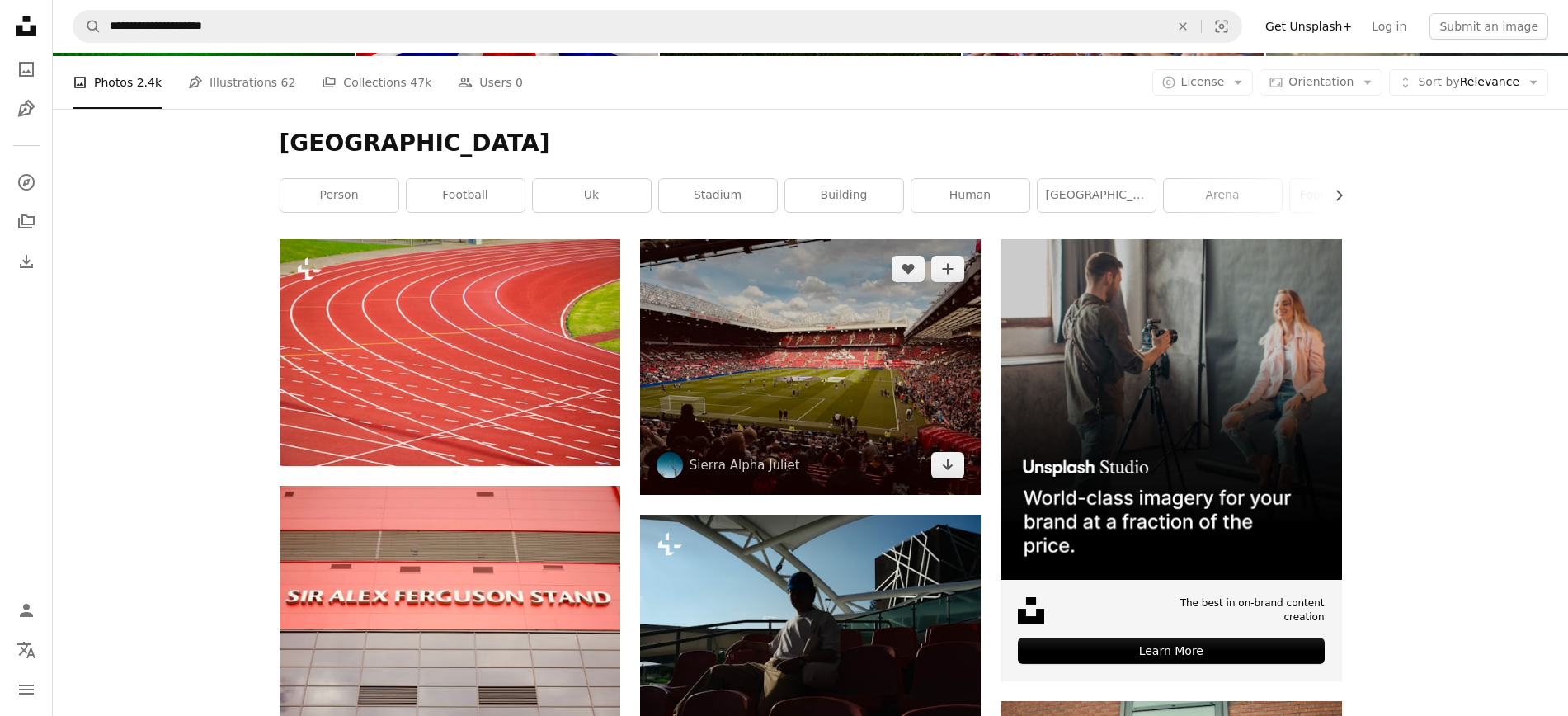
click at [748, 332] on img at bounding box center [810, 367] width 341 height 256
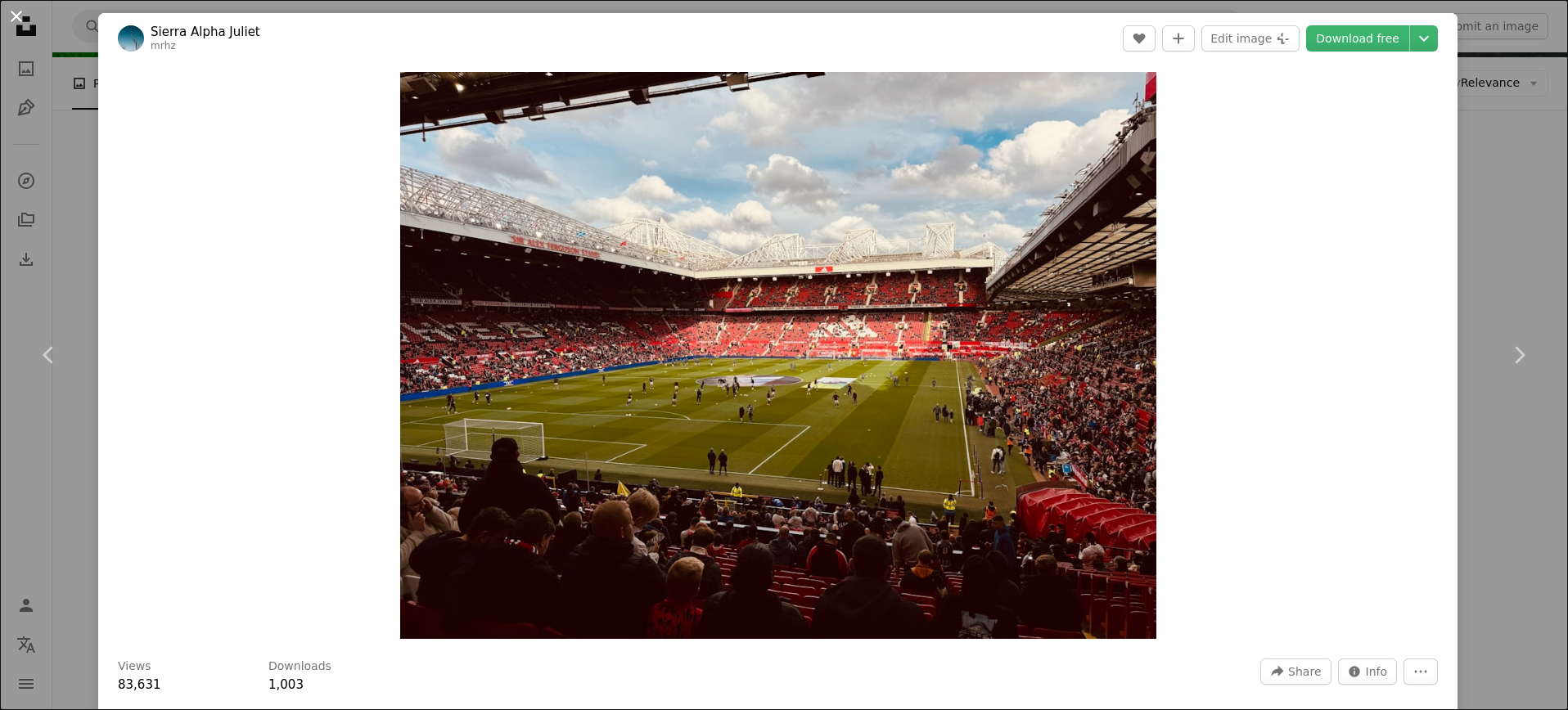
click at [14, 24] on button "An X shape" at bounding box center [16, 16] width 20 height 20
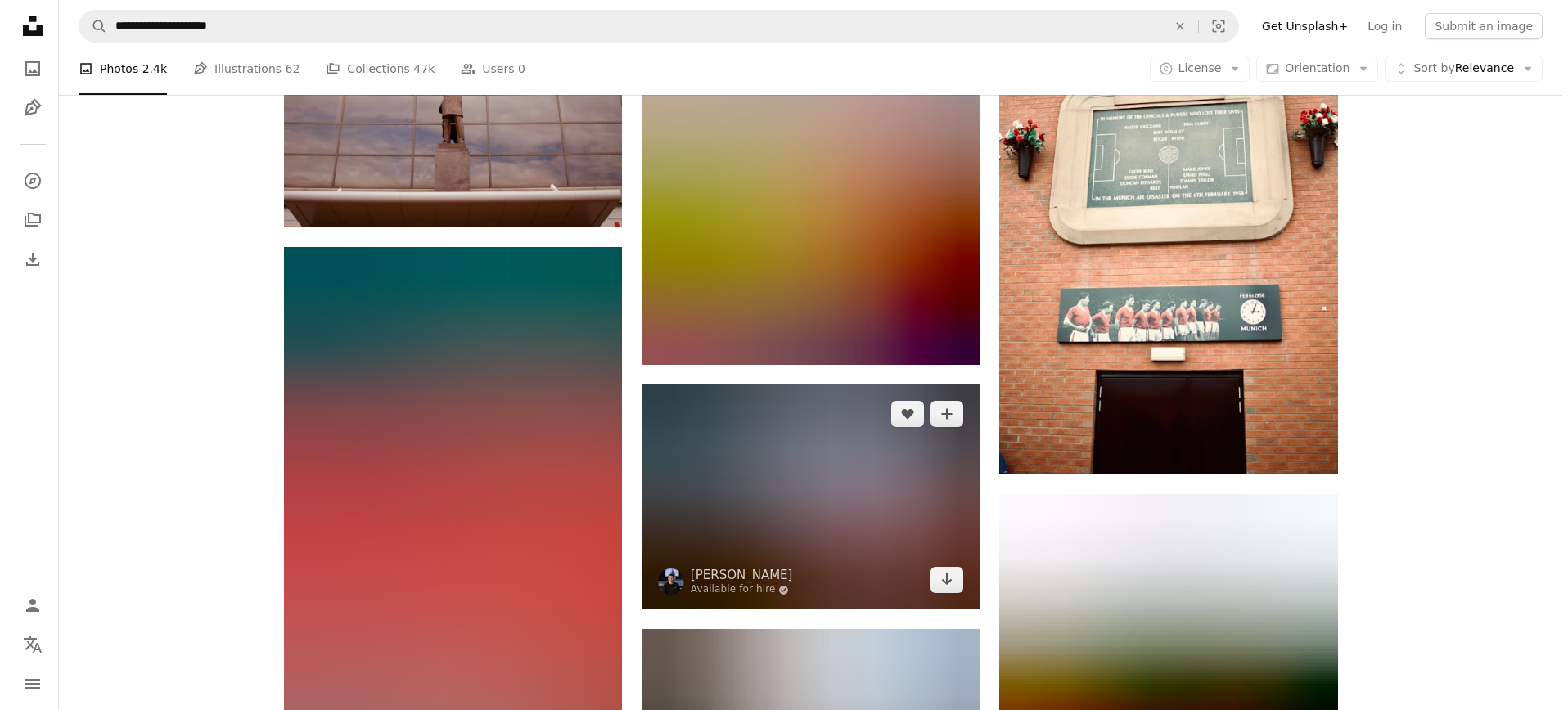
scroll to position [1080, 0]
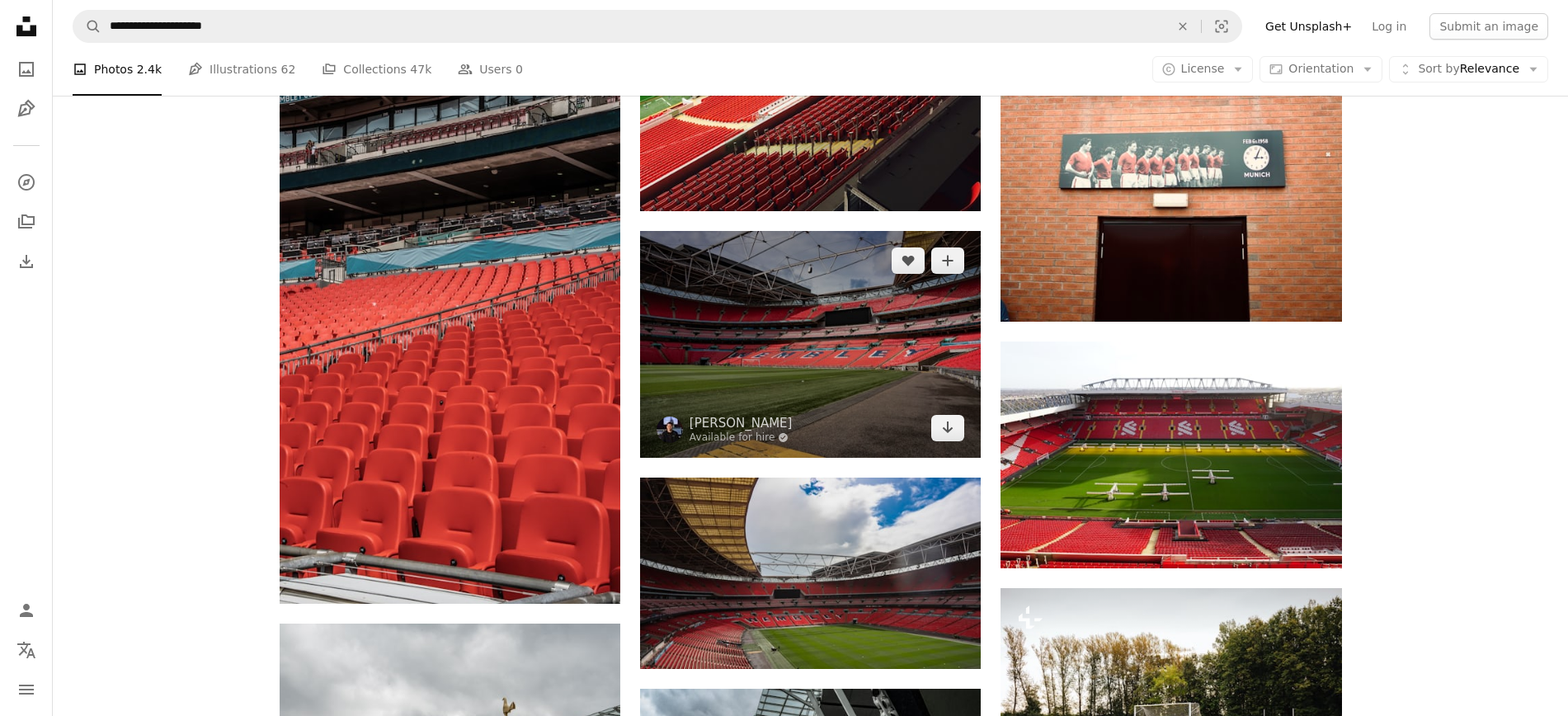
click at [800, 354] on img at bounding box center [810, 344] width 341 height 227
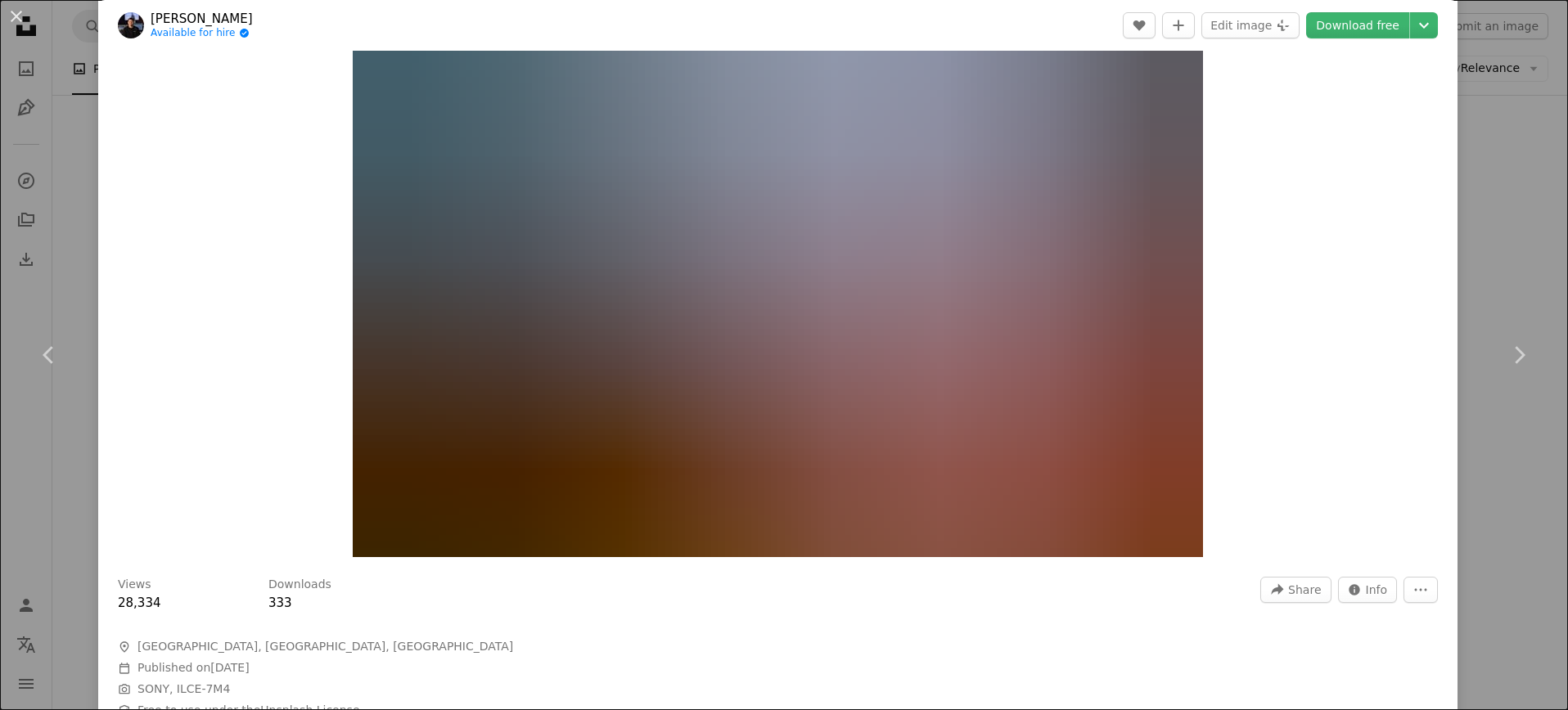
scroll to position [295, 0]
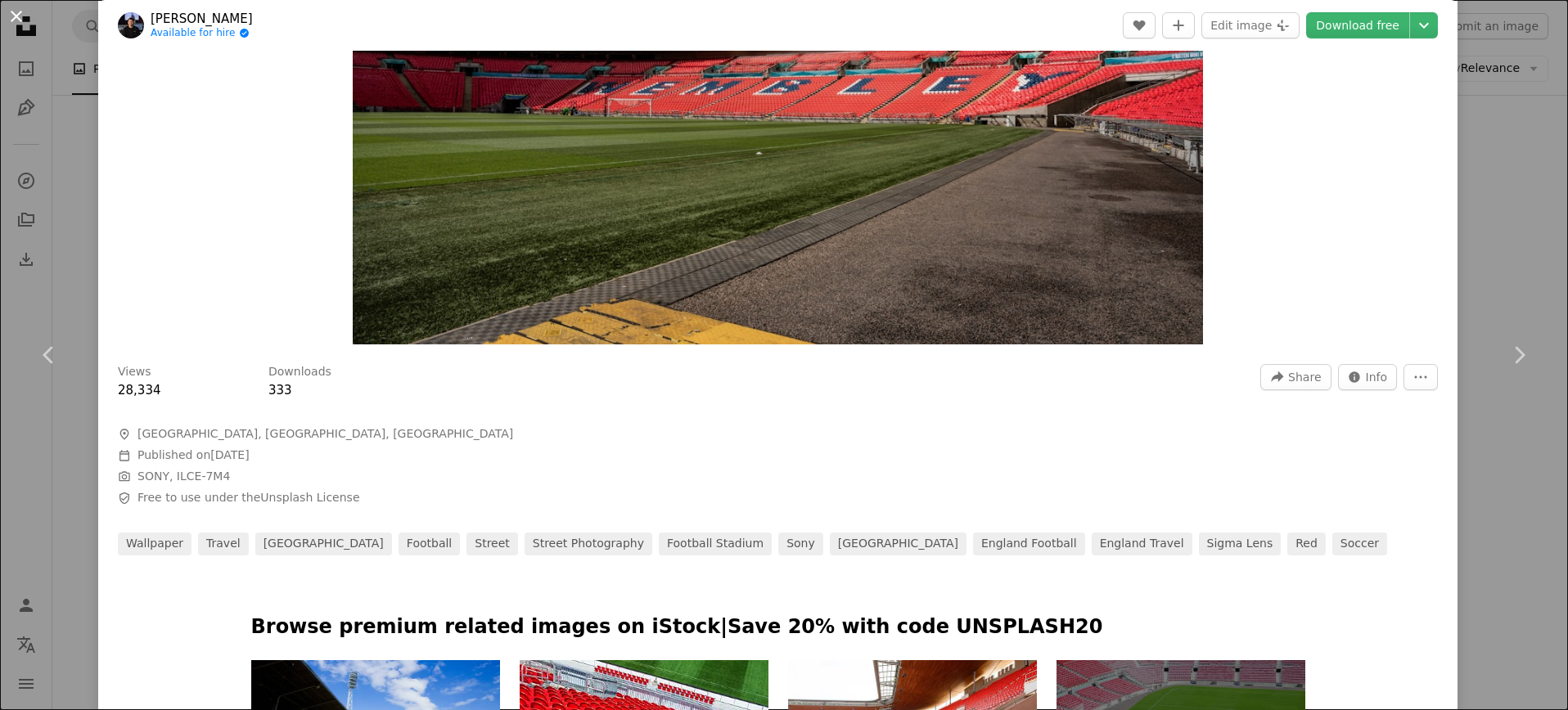
click at [15, 14] on button "An X shape" at bounding box center [16, 16] width 20 height 20
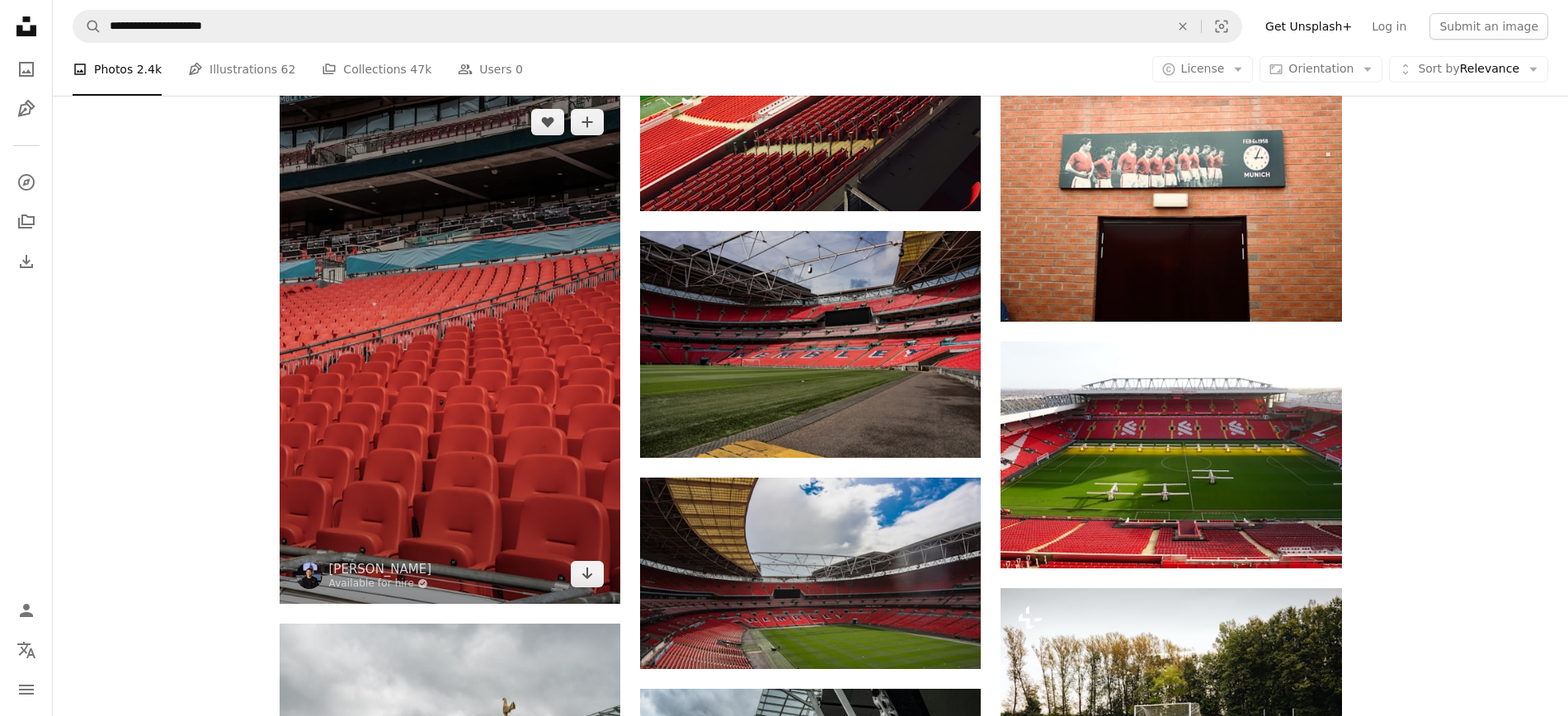
click at [380, 393] on img at bounding box center [450, 348] width 341 height 512
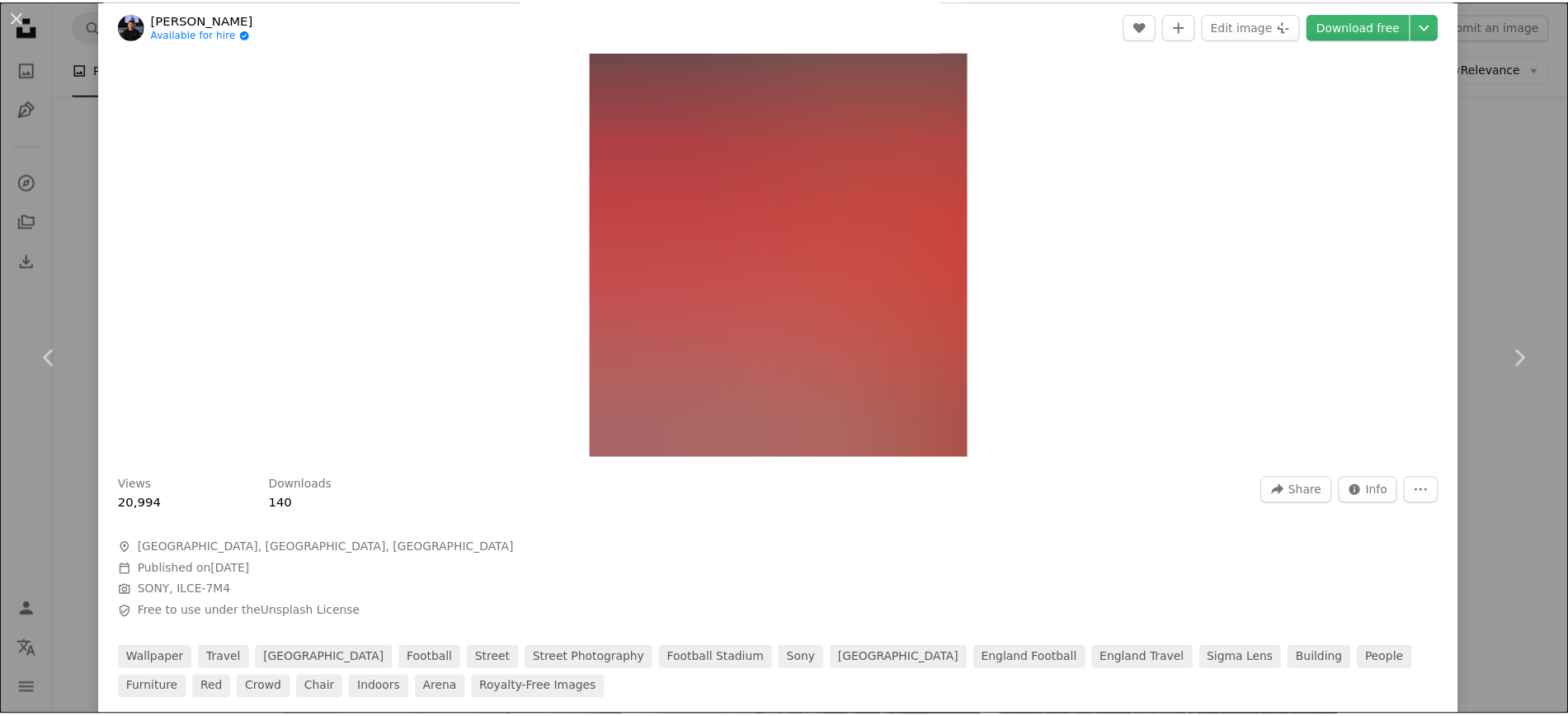
scroll to position [198, 0]
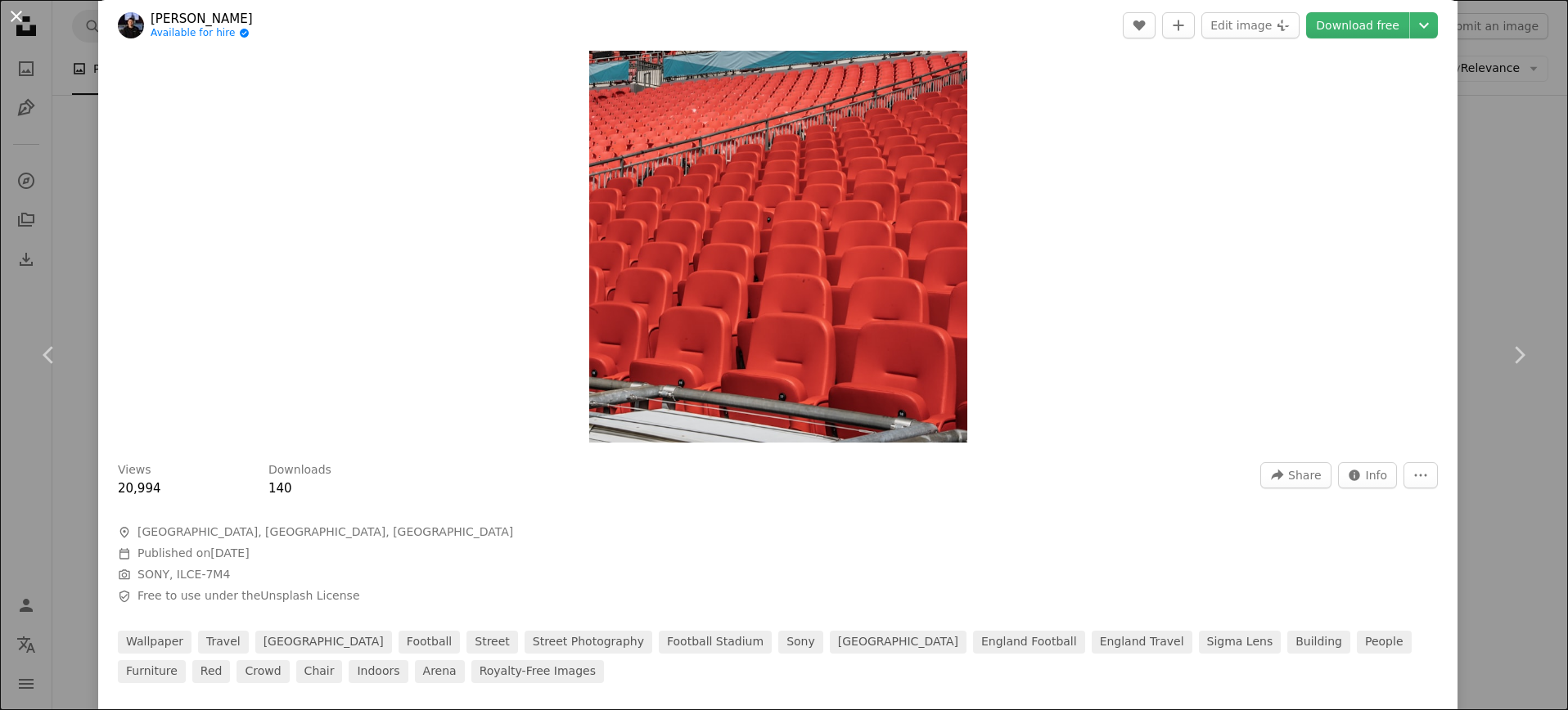
click at [11, 21] on button "An X shape" at bounding box center [16, 16] width 20 height 20
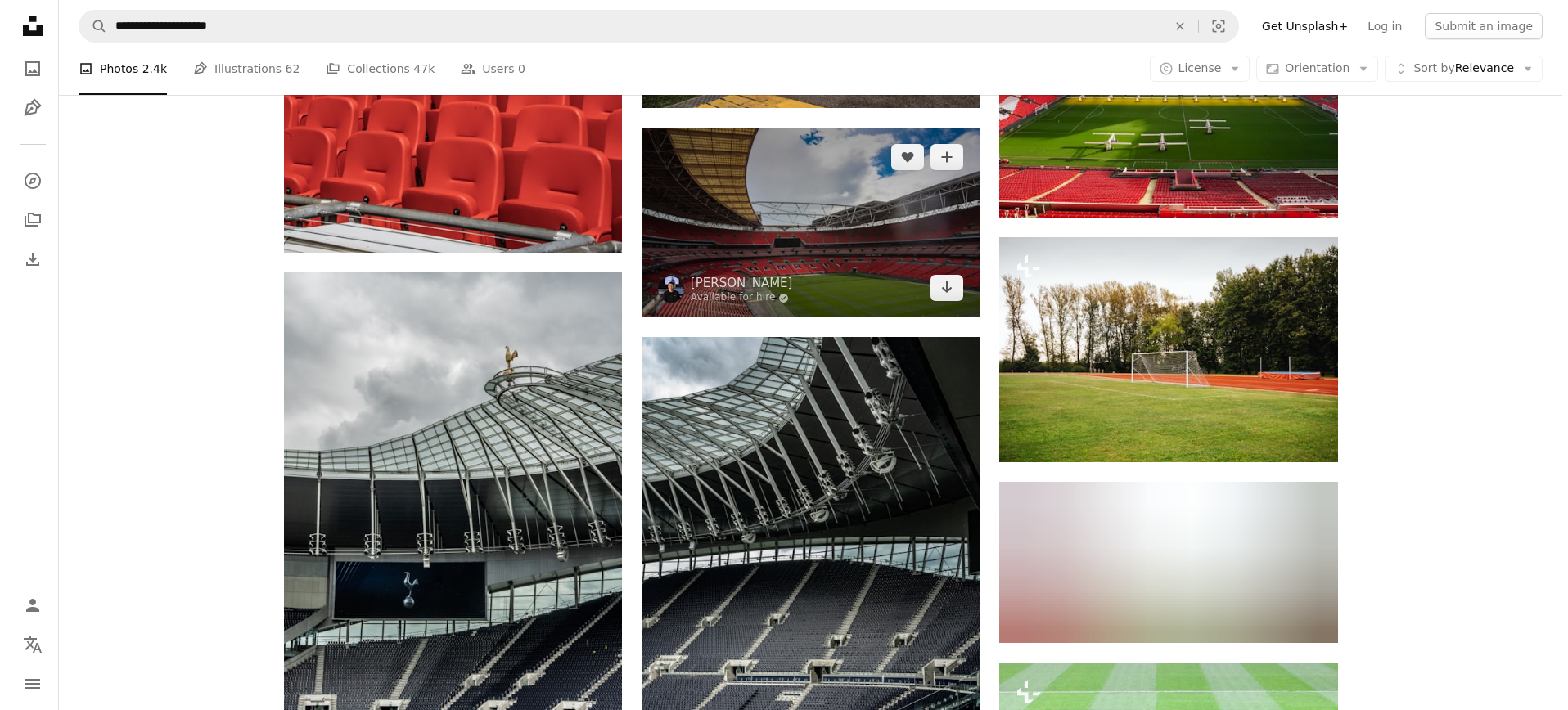
scroll to position [1473, 0]
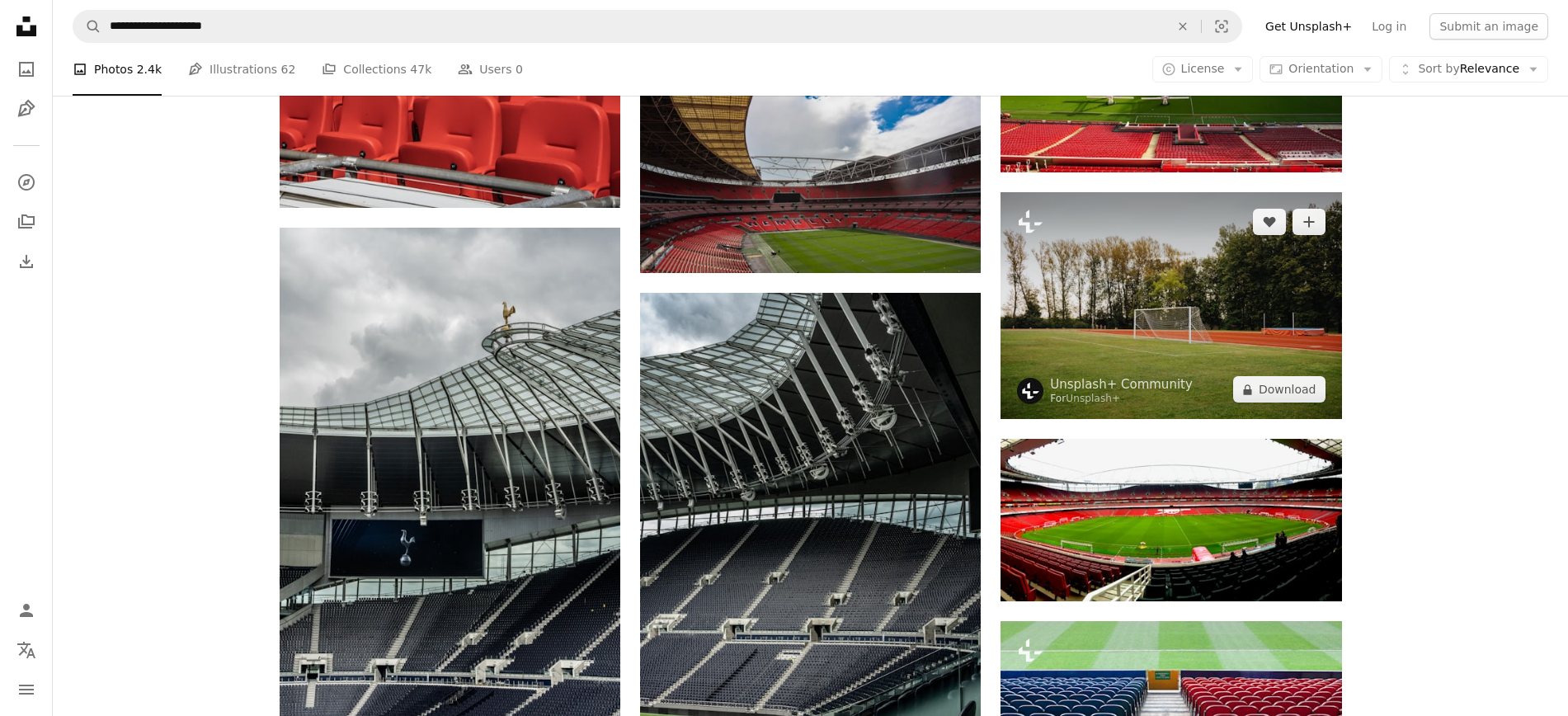
click at [1117, 304] on img at bounding box center [1171, 306] width 341 height 227
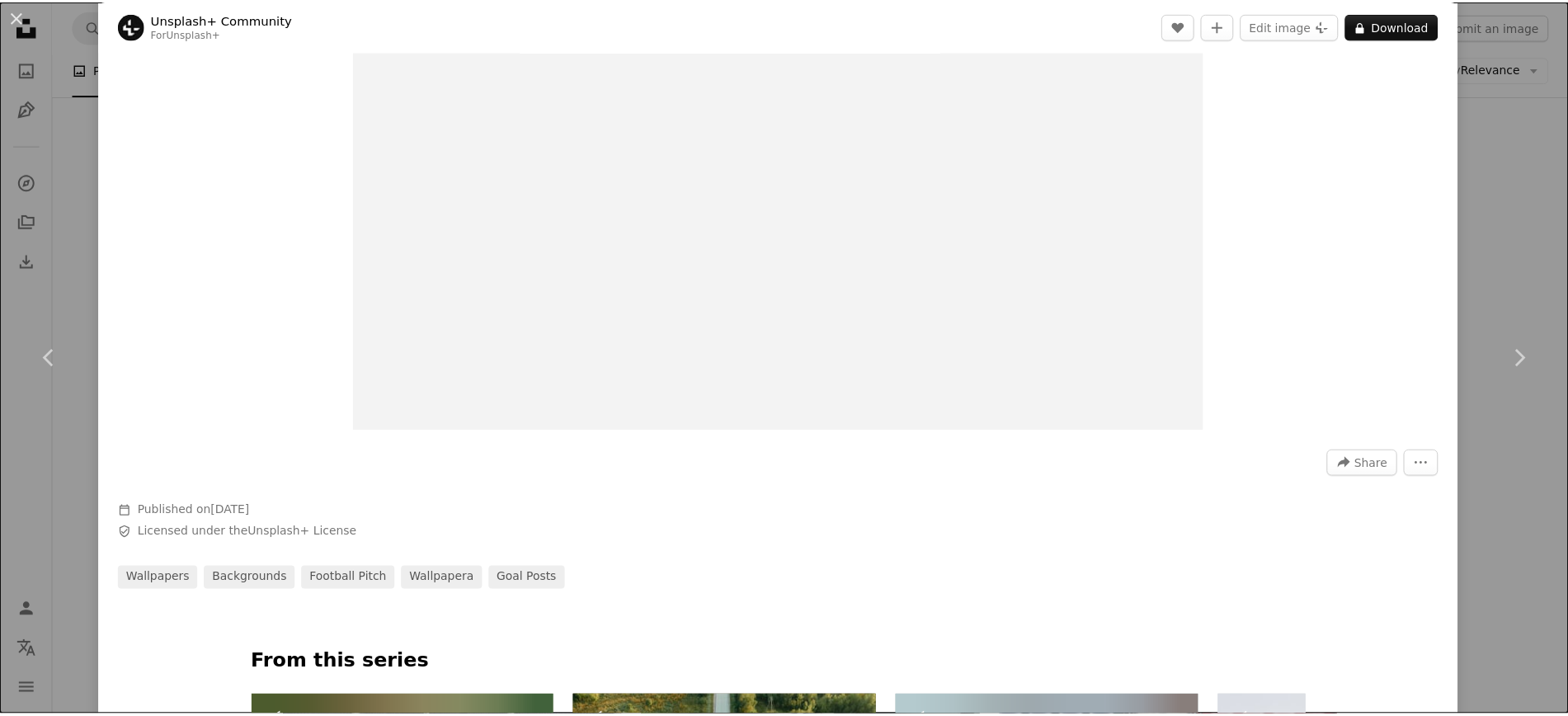
scroll to position [99, 0]
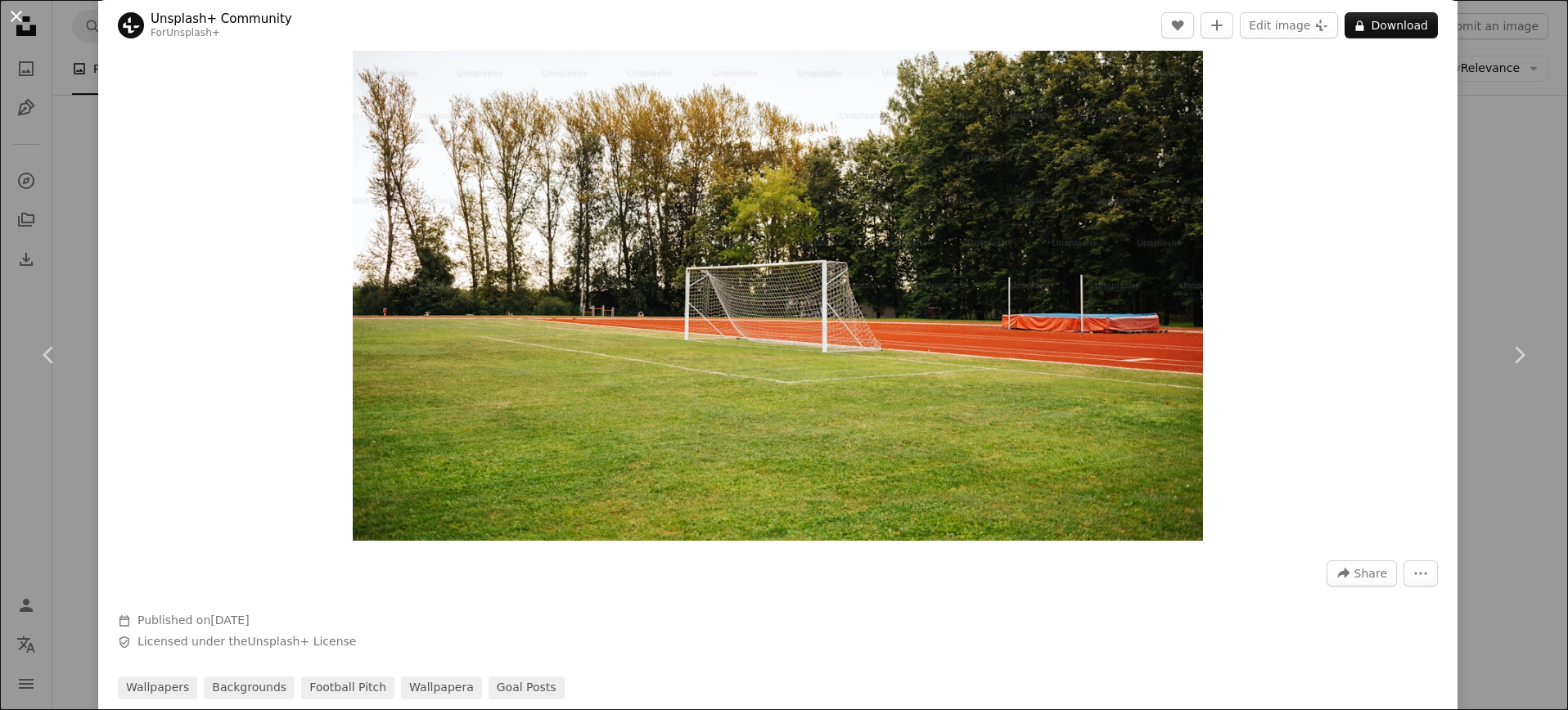
click at [14, 21] on button "An X shape" at bounding box center [16, 16] width 20 height 20
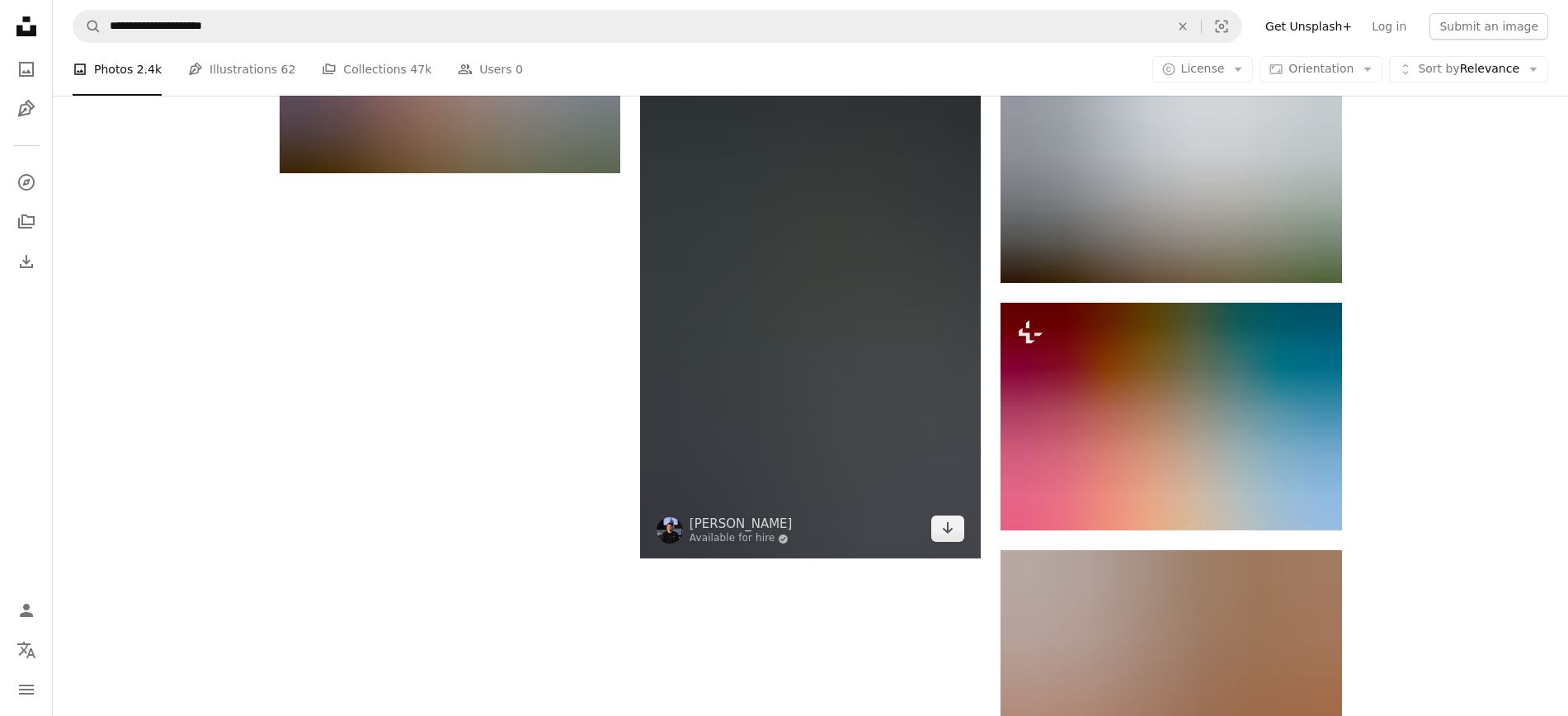
scroll to position [2377, 0]
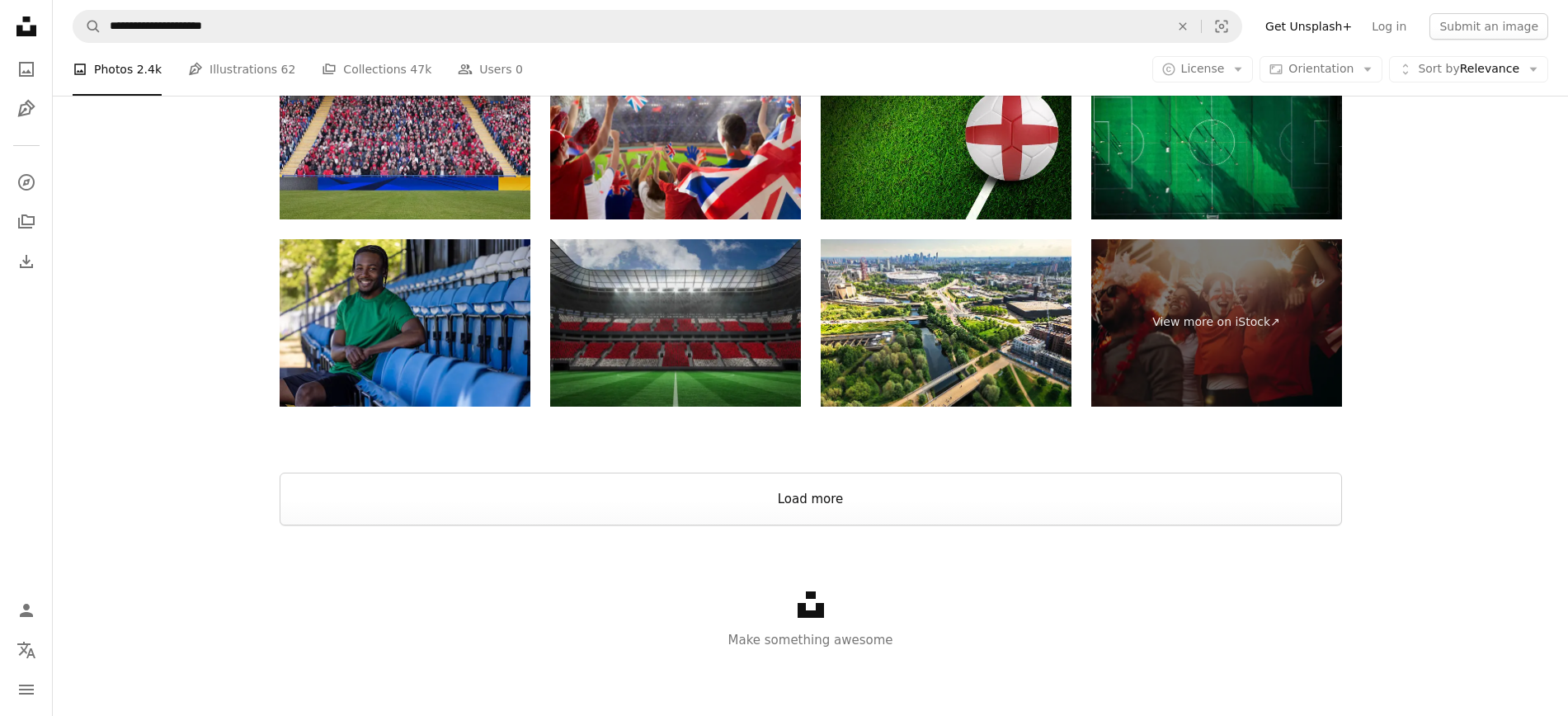
click at [691, 481] on button "Load more" at bounding box center [810, 499] width 1062 height 53
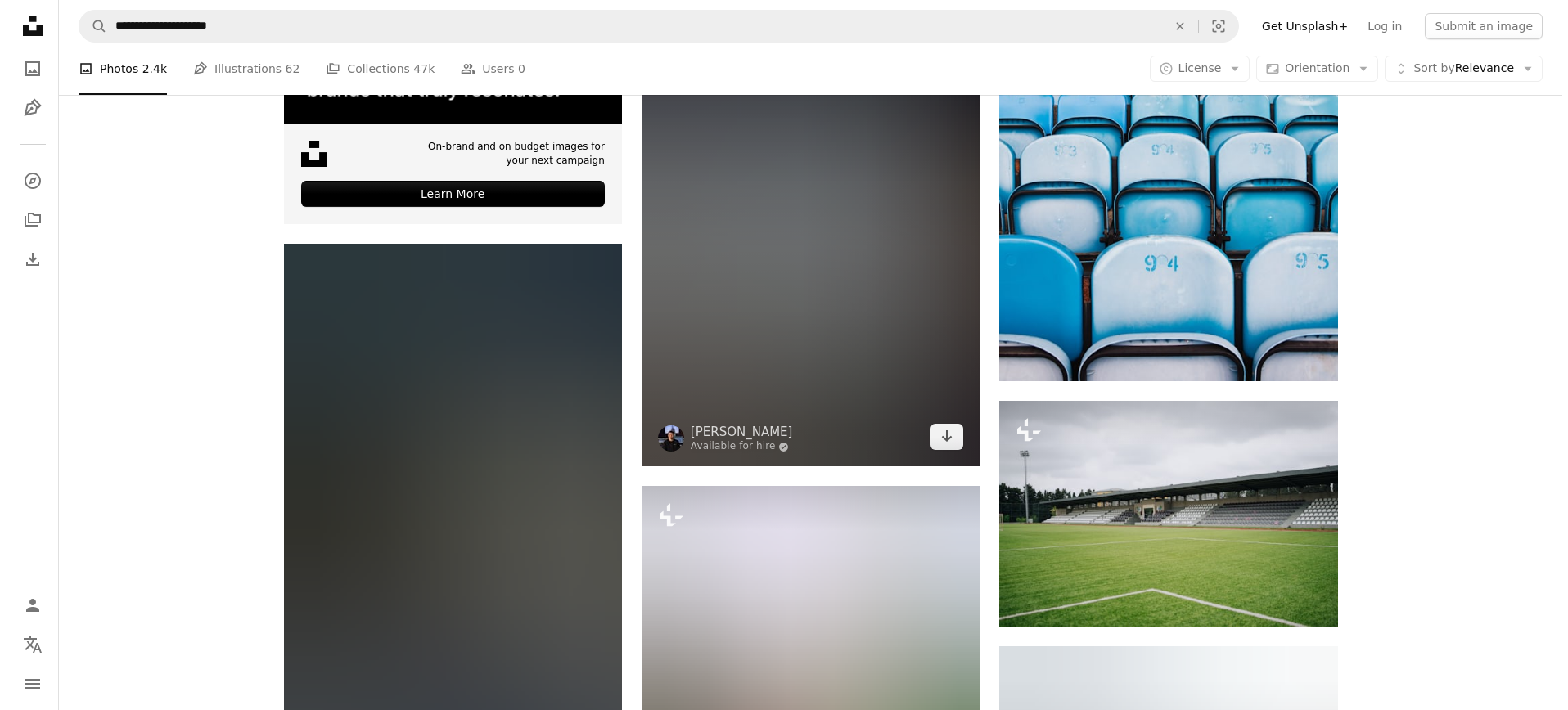
scroll to position [4441, 0]
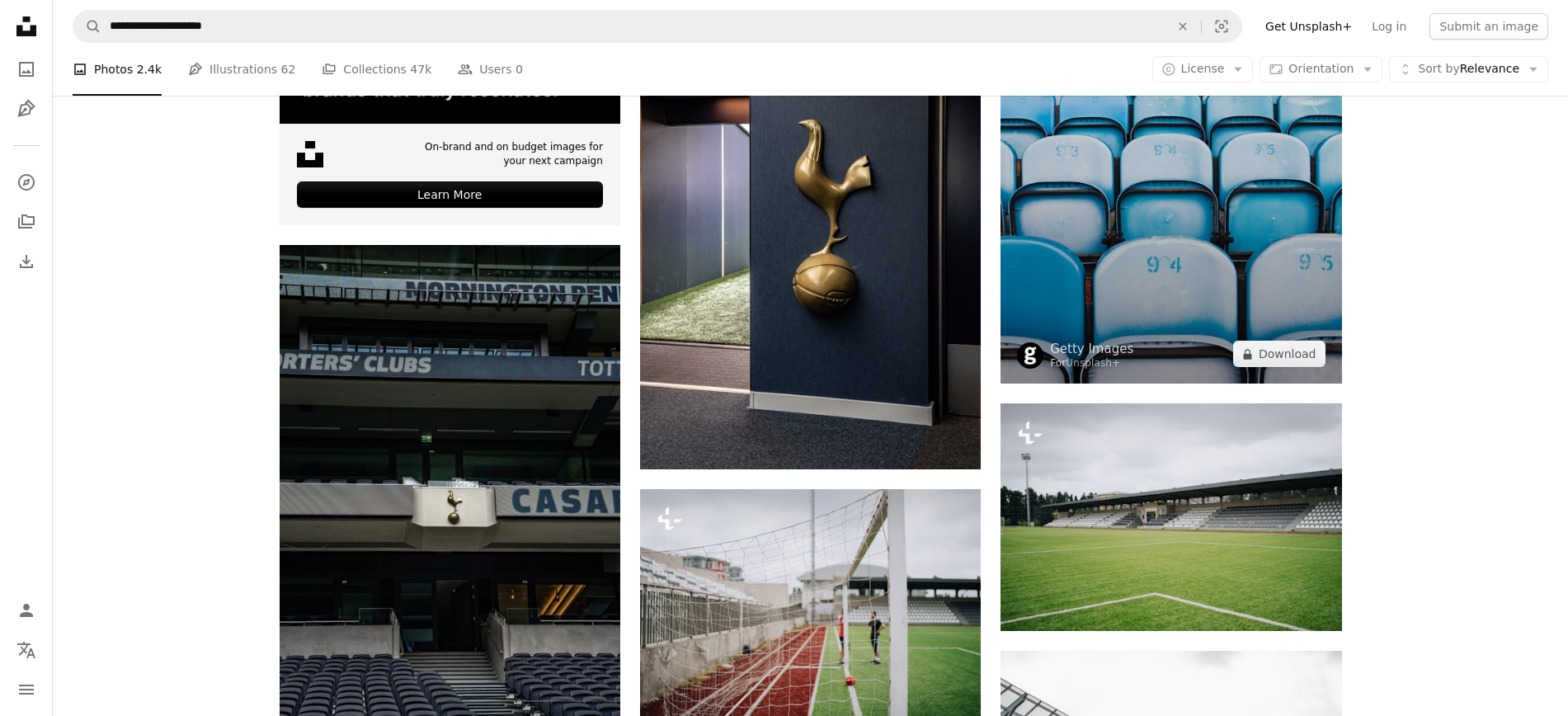
click at [1158, 263] on img at bounding box center [1171, 128] width 341 height 512
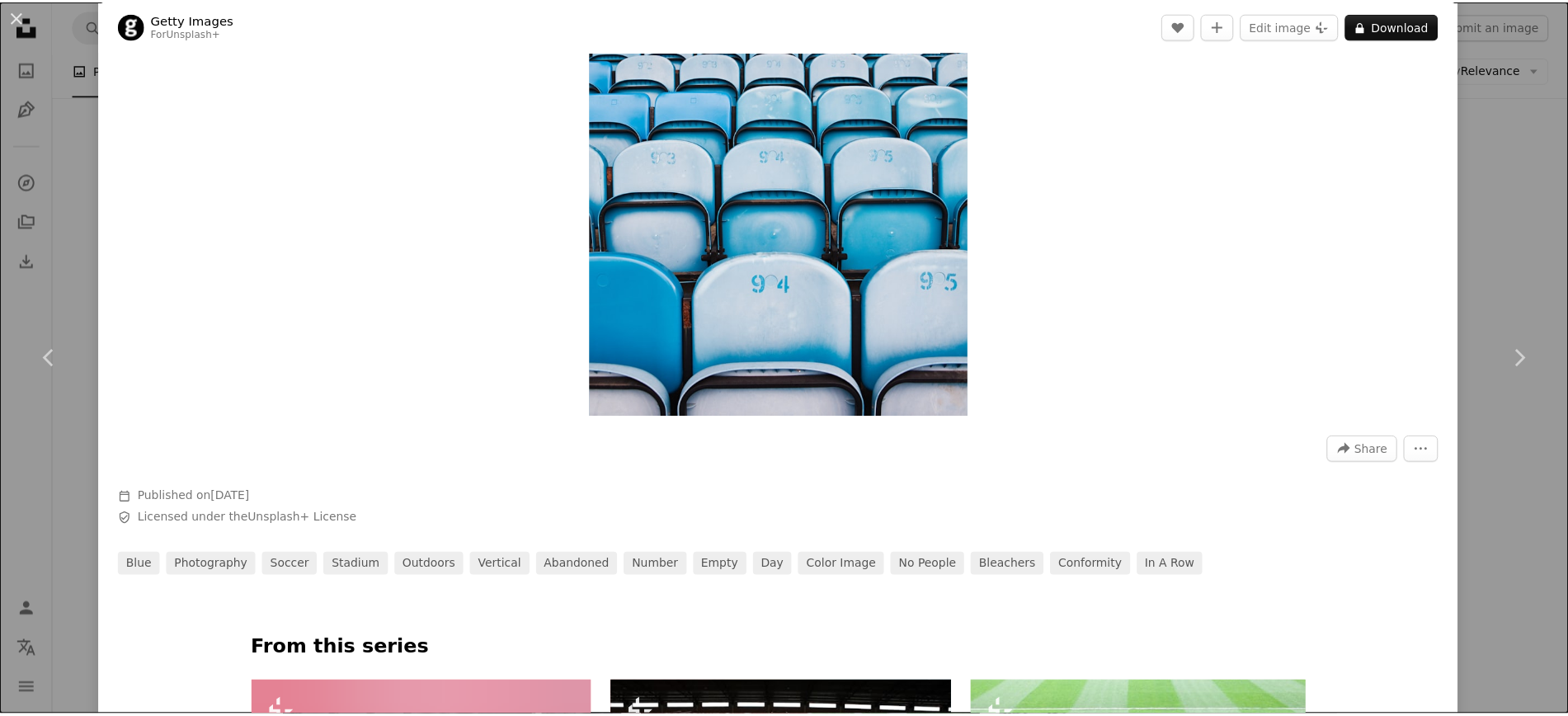
scroll to position [297, 0]
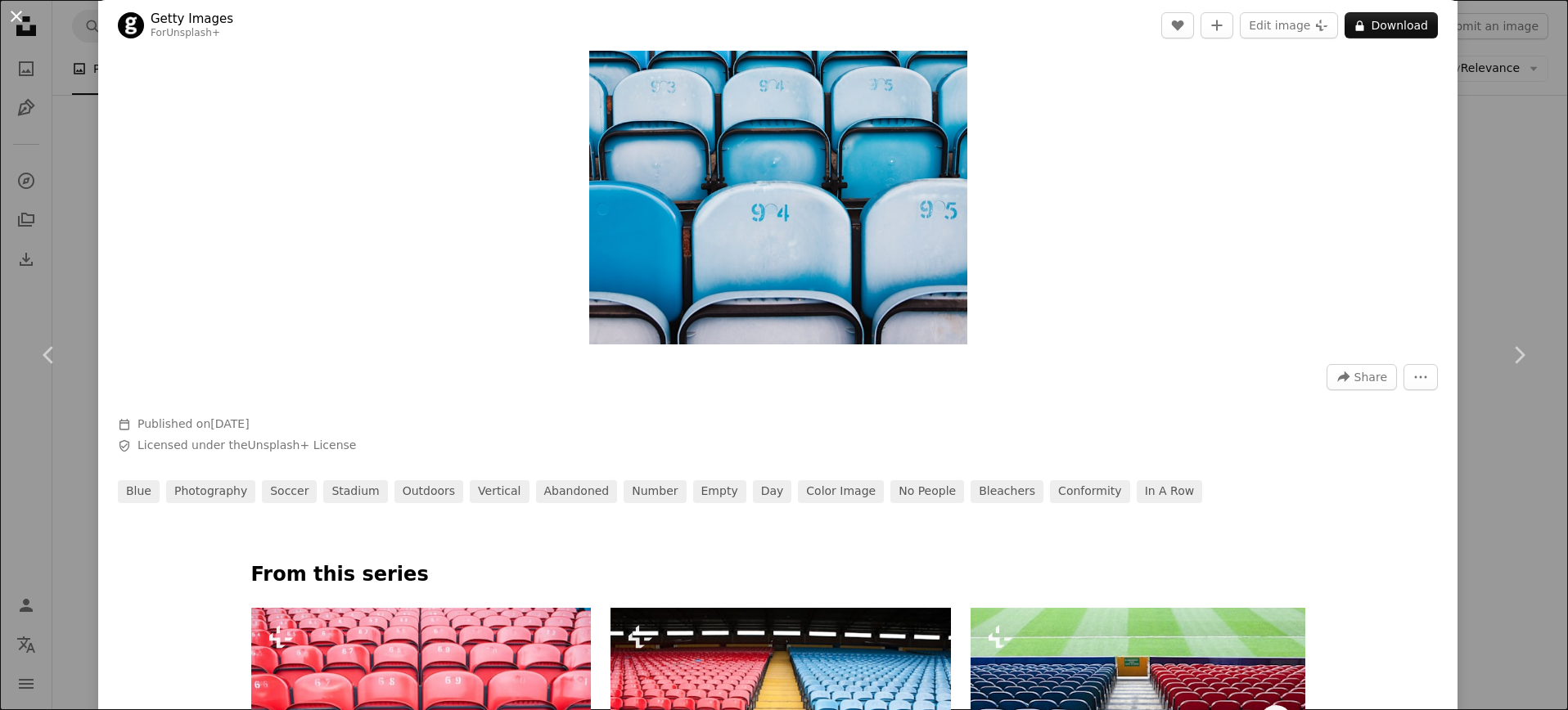
click at [17, 18] on button "An X shape" at bounding box center [16, 16] width 20 height 20
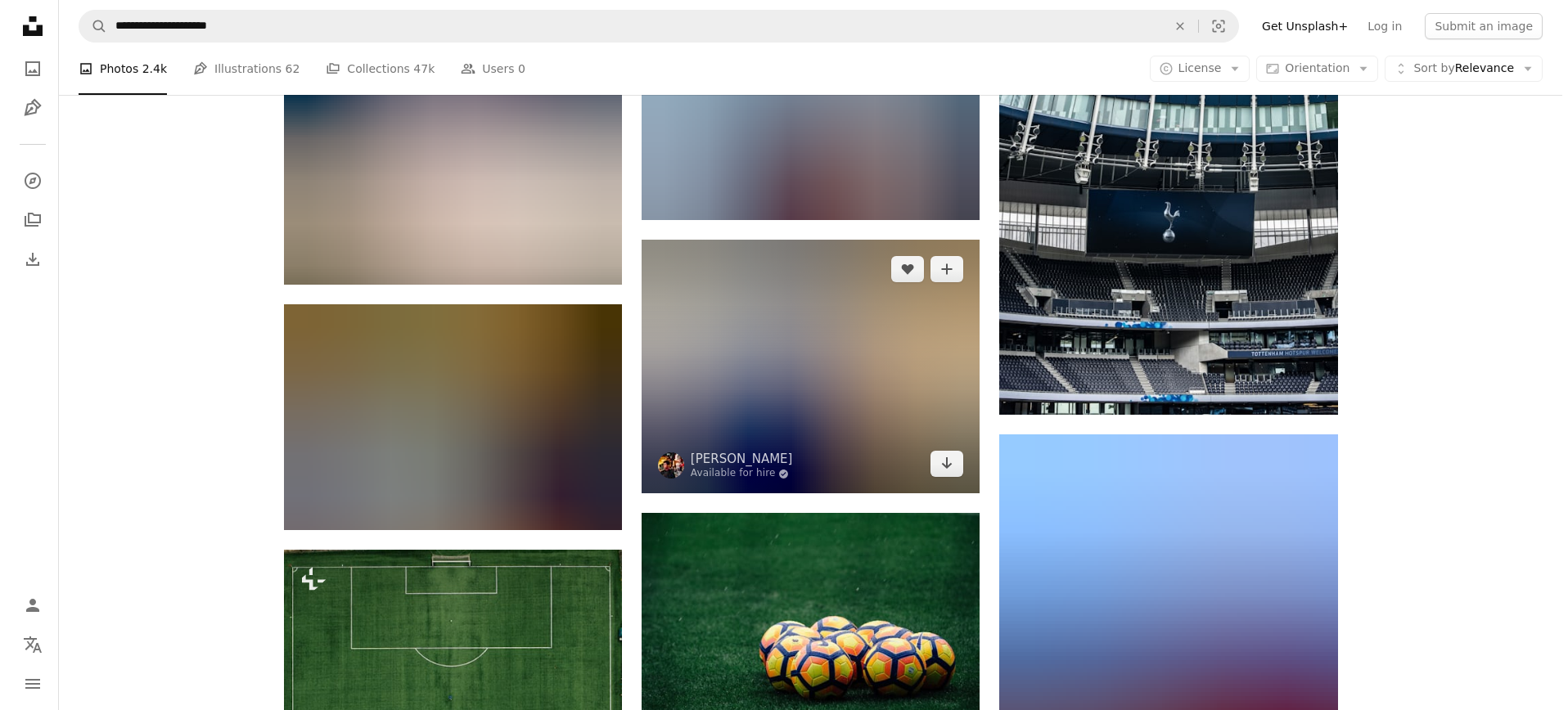
scroll to position [5227, 0]
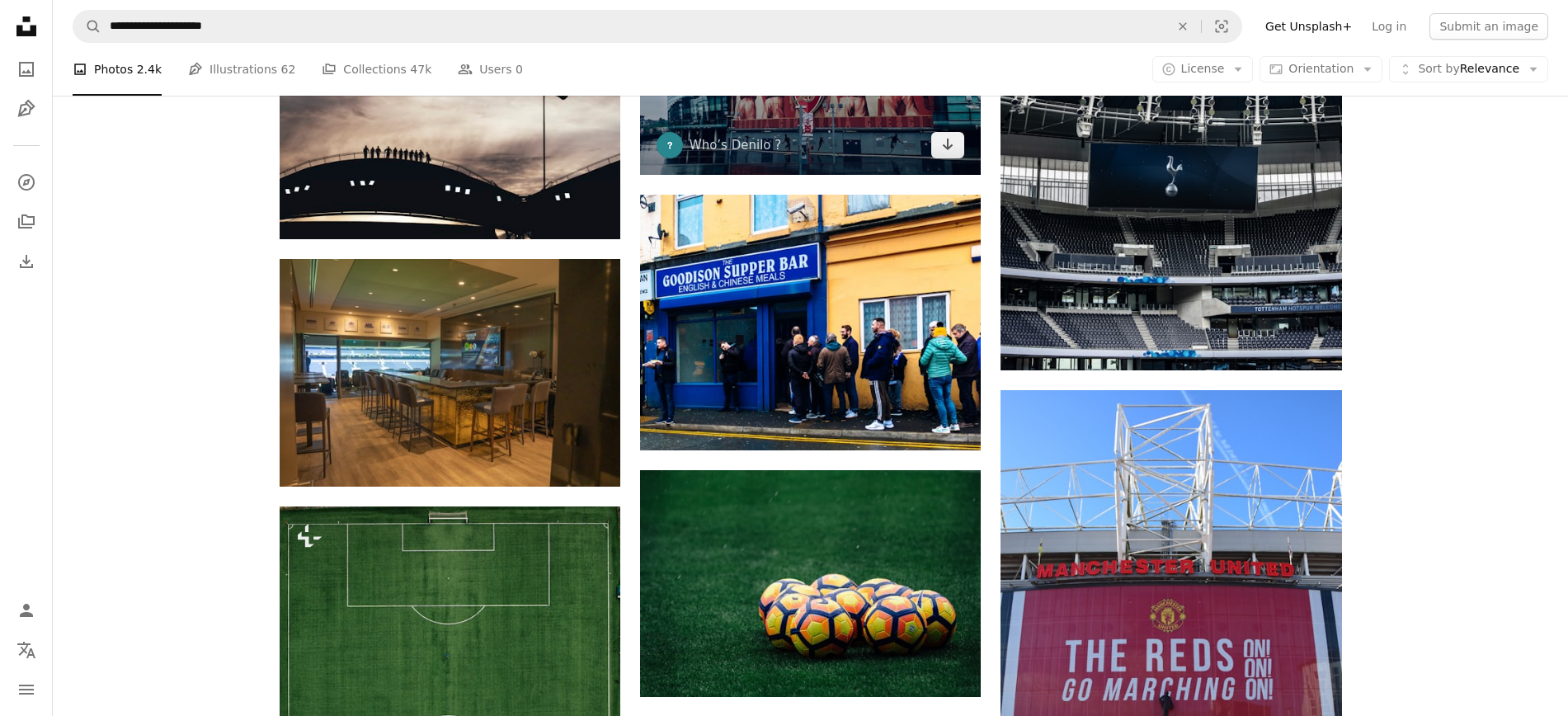
click at [810, 109] on img at bounding box center [810, 58] width 341 height 230
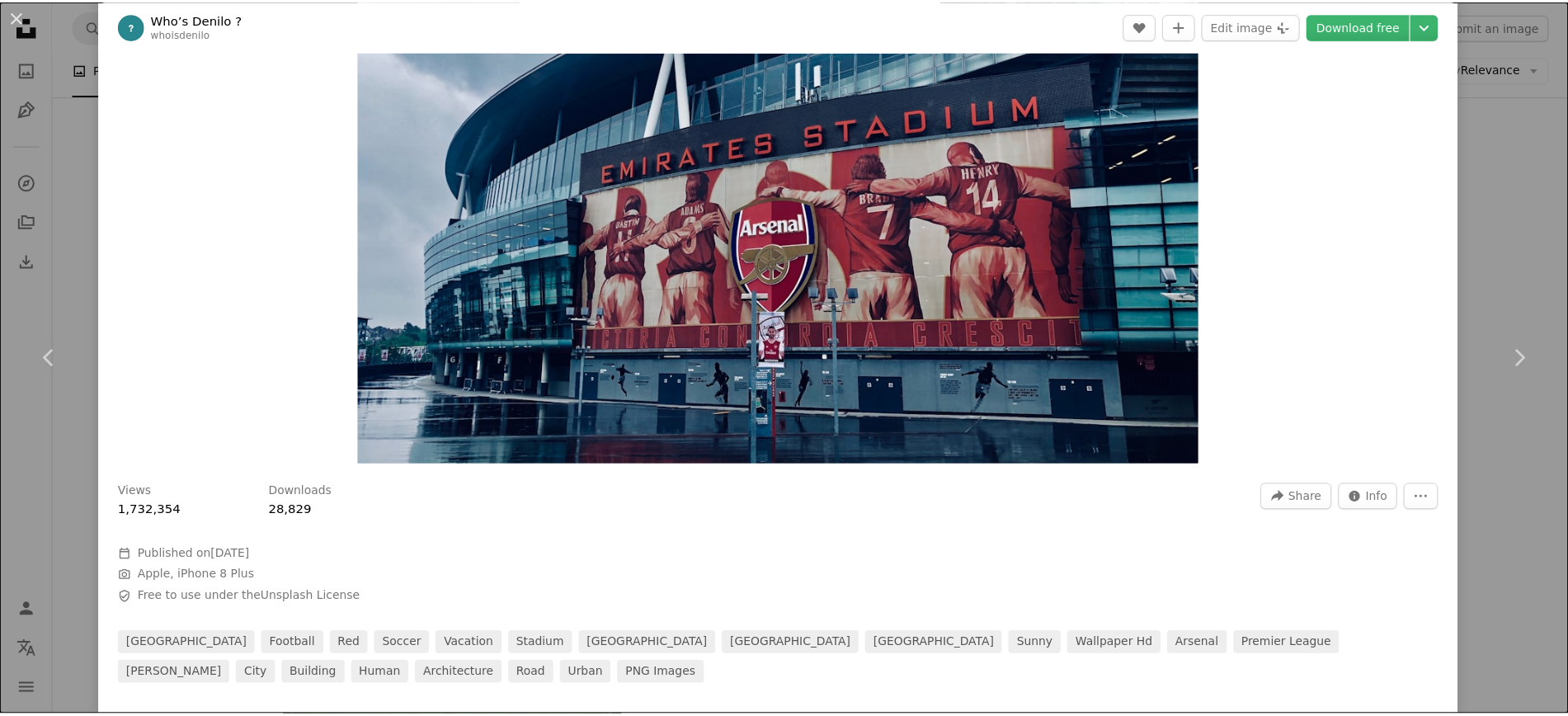
scroll to position [99, 0]
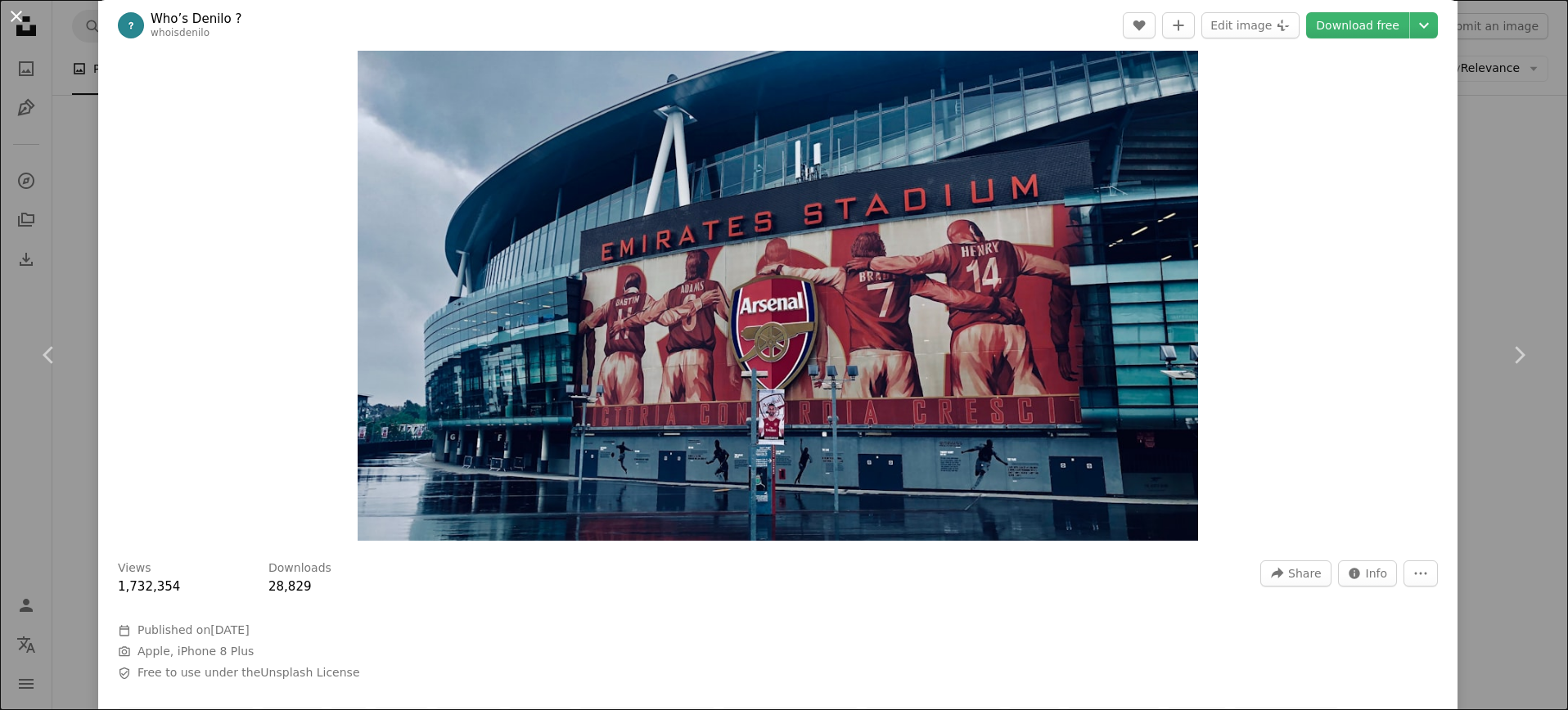
click at [21, 8] on button "An X shape" at bounding box center [16, 16] width 20 height 20
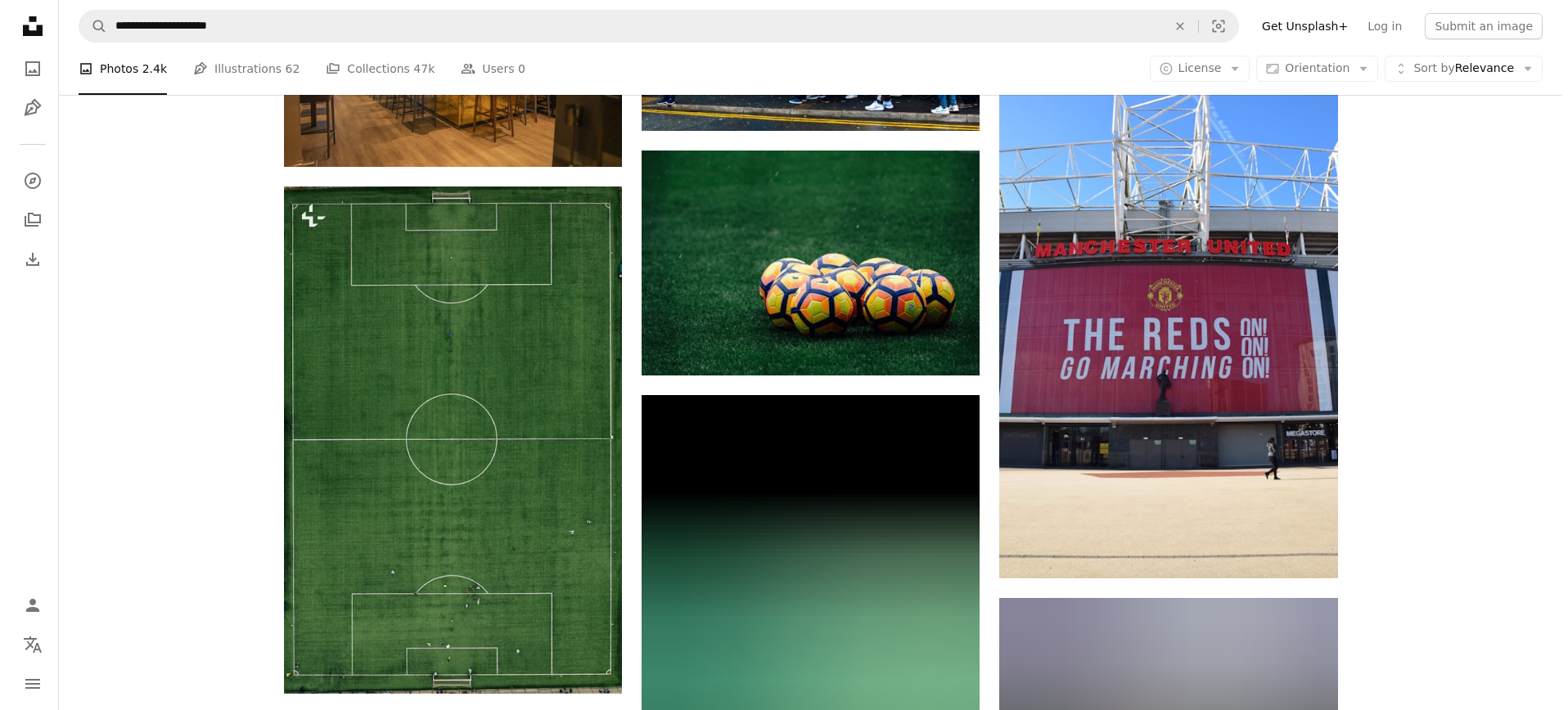
scroll to position [5619, 0]
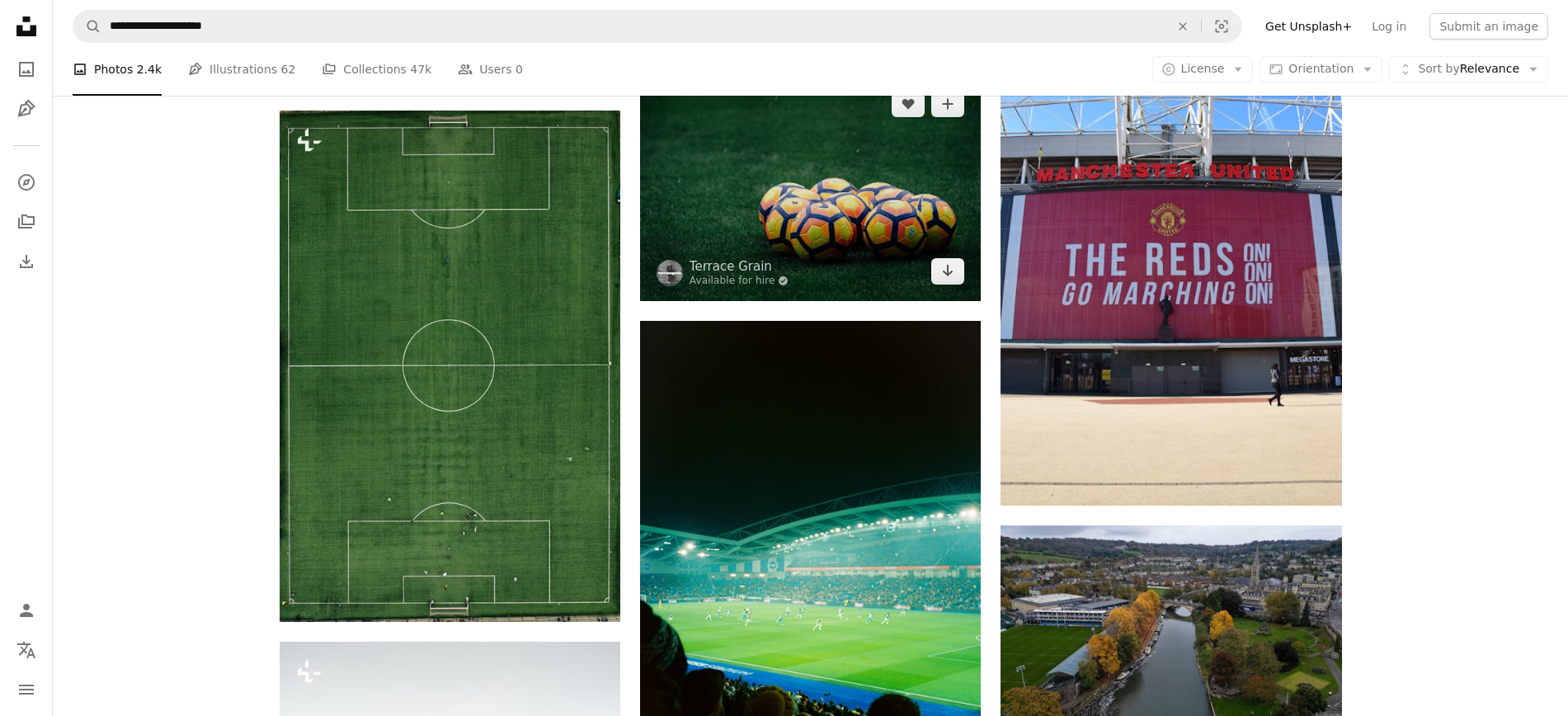
click at [791, 210] on img at bounding box center [810, 187] width 341 height 227
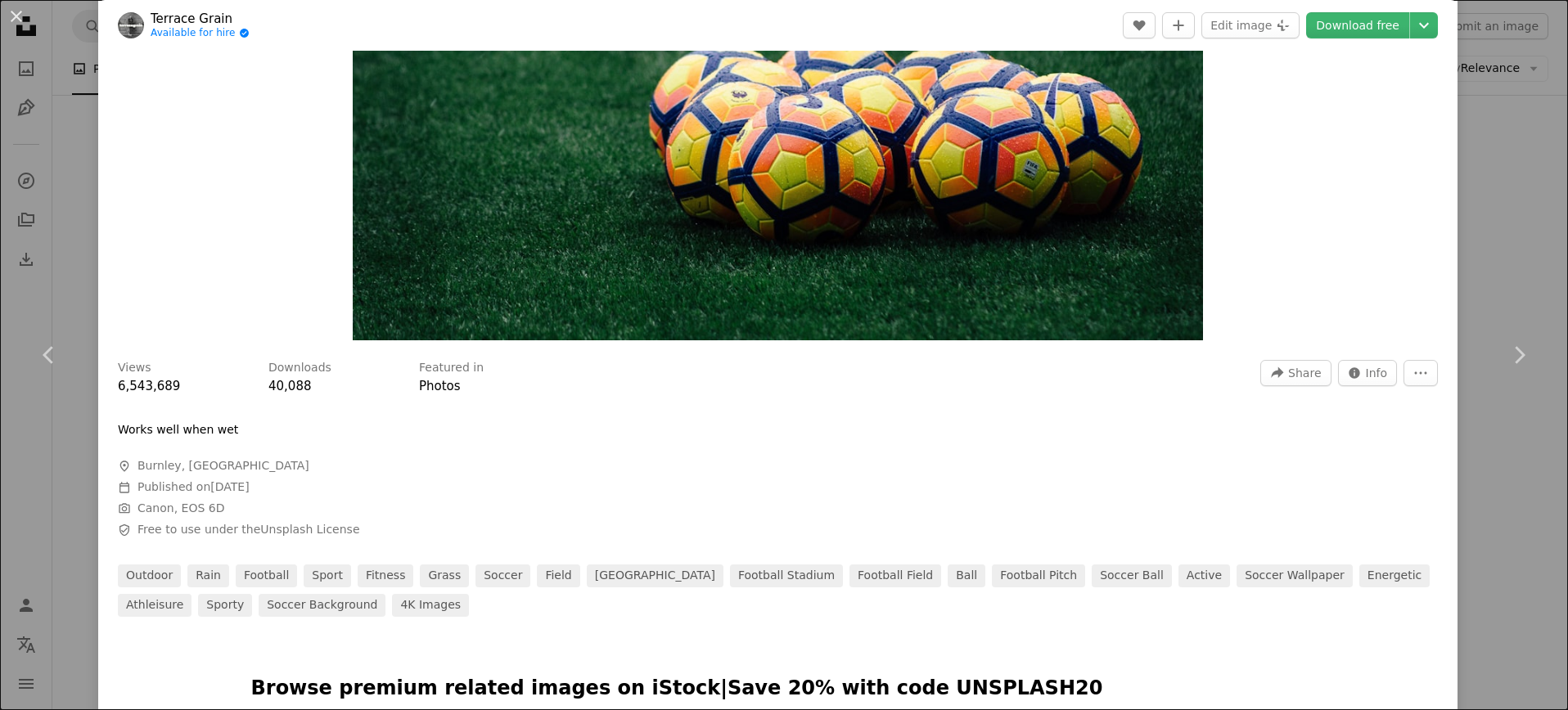
scroll to position [99, 0]
